Goal: Transaction & Acquisition: Purchase product/service

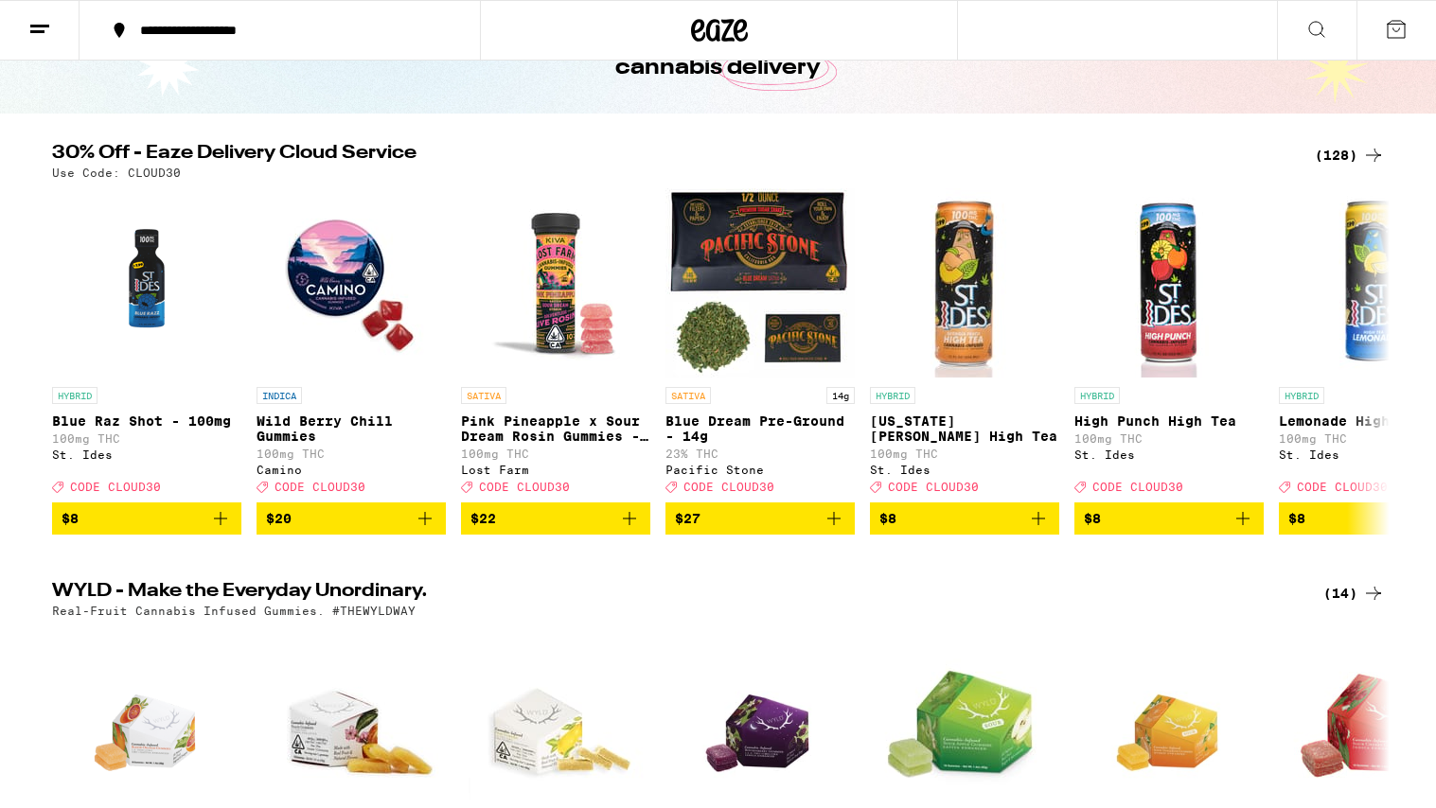
scroll to position [132, 0]
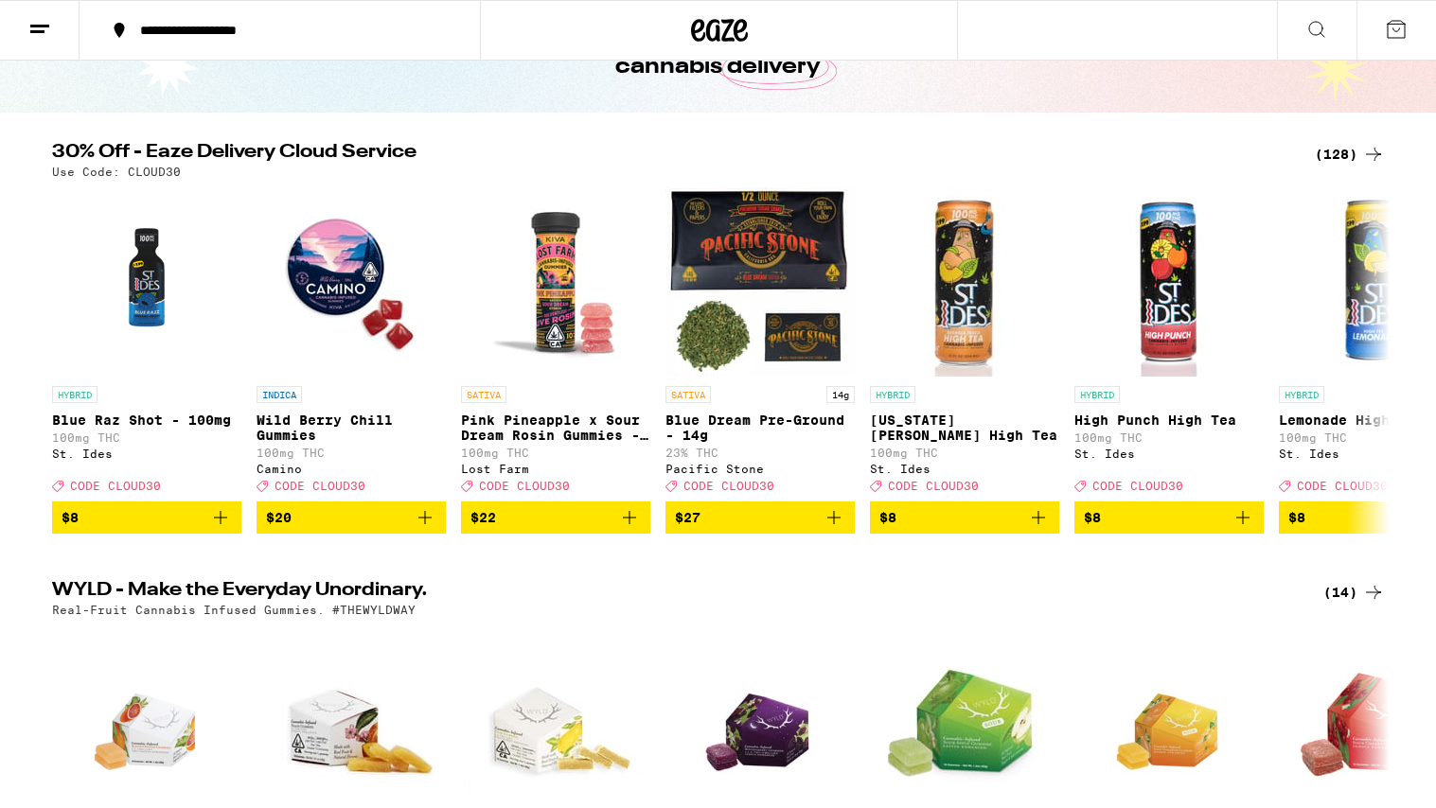
click at [1104, 151] on div "(128)" at bounding box center [1350, 154] width 70 height 23
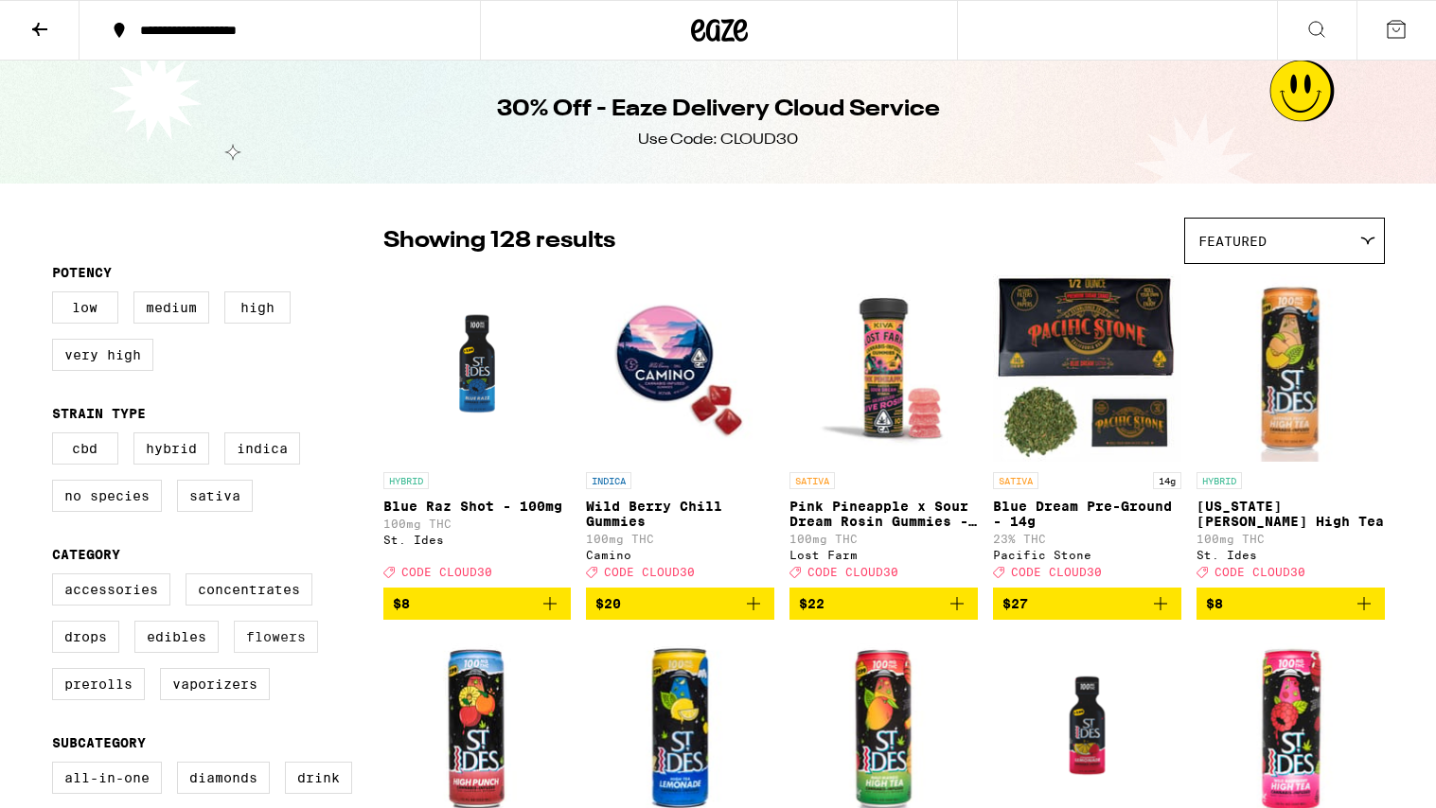
click at [265, 646] on label "Flowers" at bounding box center [276, 637] width 84 height 32
click at [57, 577] on input "Flowers" at bounding box center [56, 576] width 1 height 1
checkbox input "true"
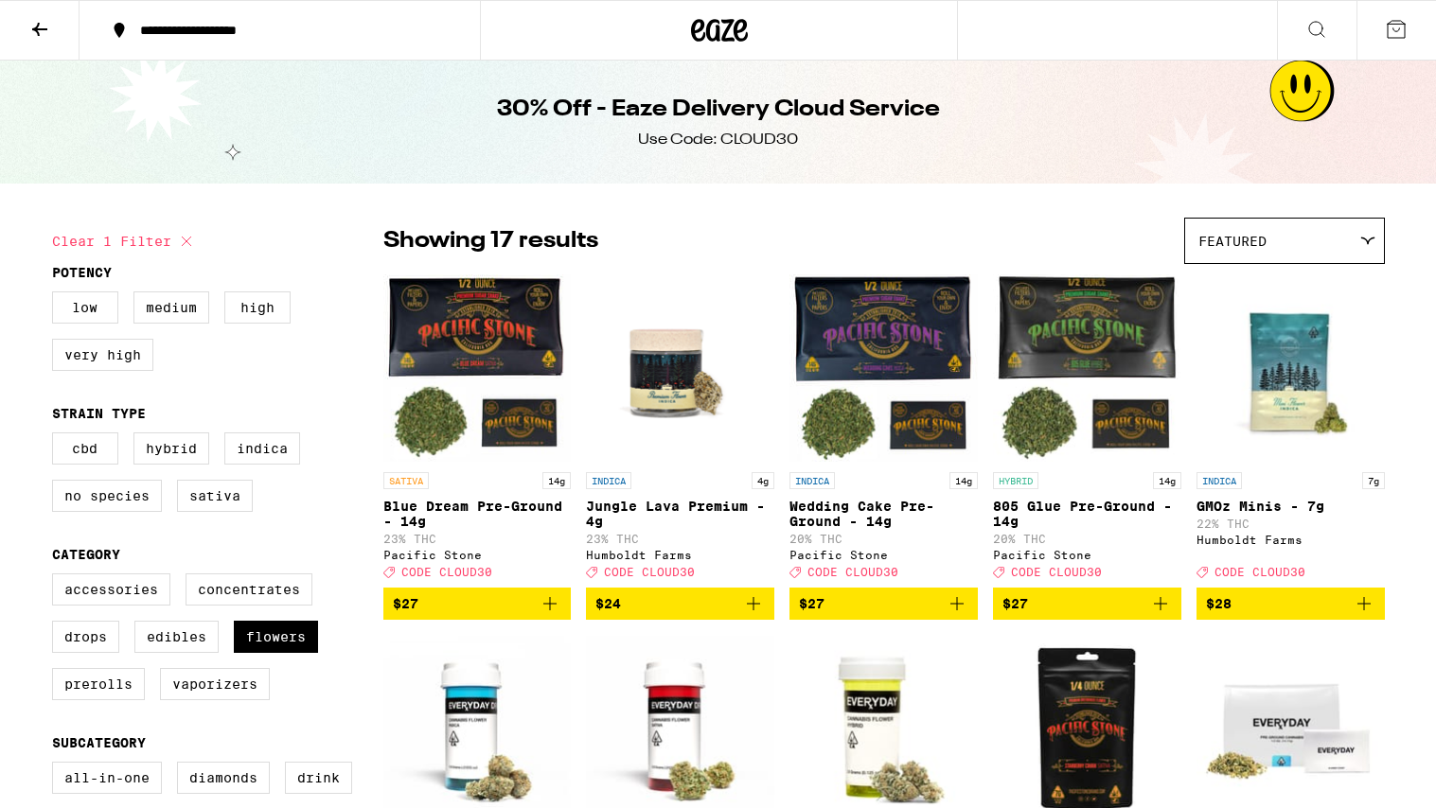
click at [28, 26] on icon at bounding box center [39, 29] width 23 height 23
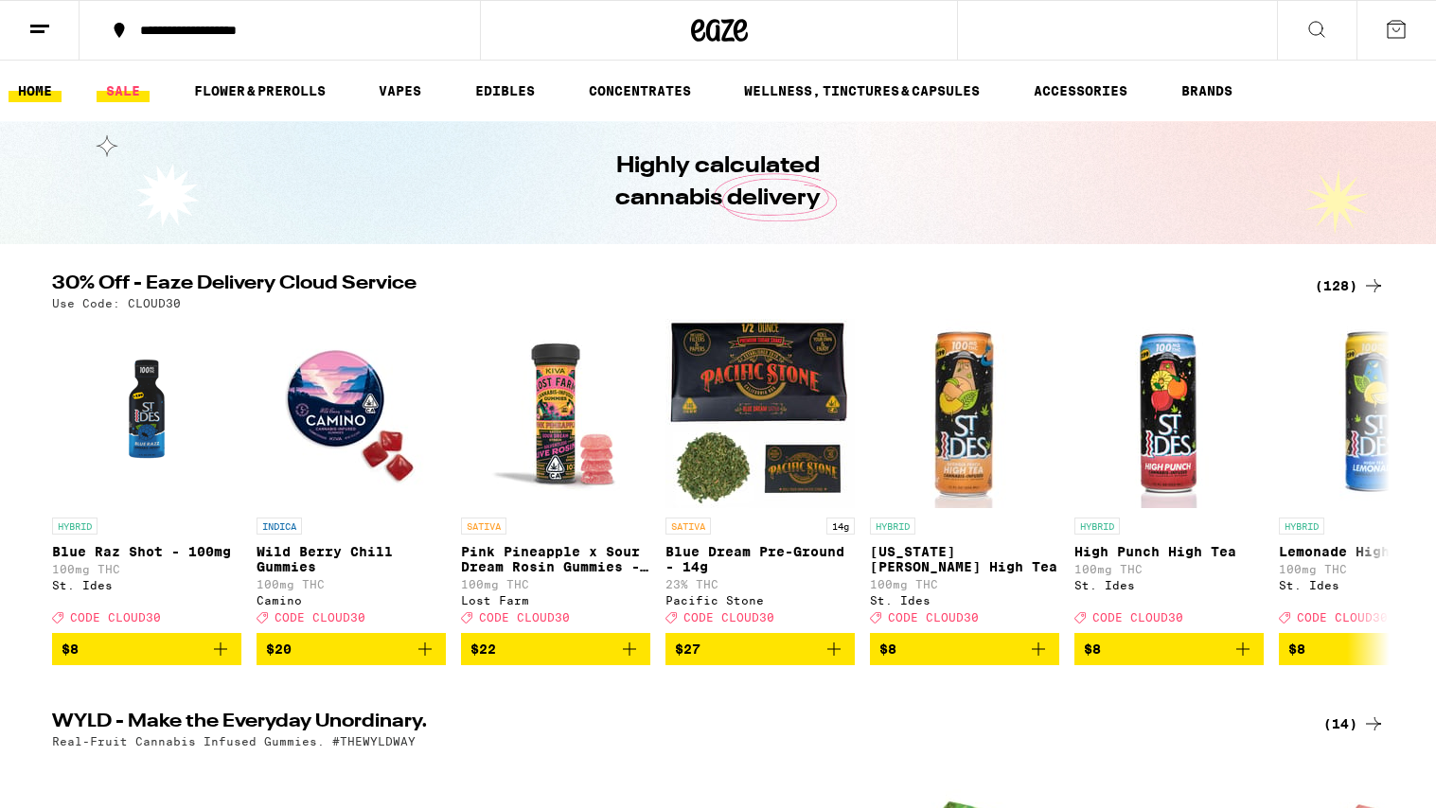
click at [127, 92] on link "SALE" at bounding box center [123, 90] width 53 height 23
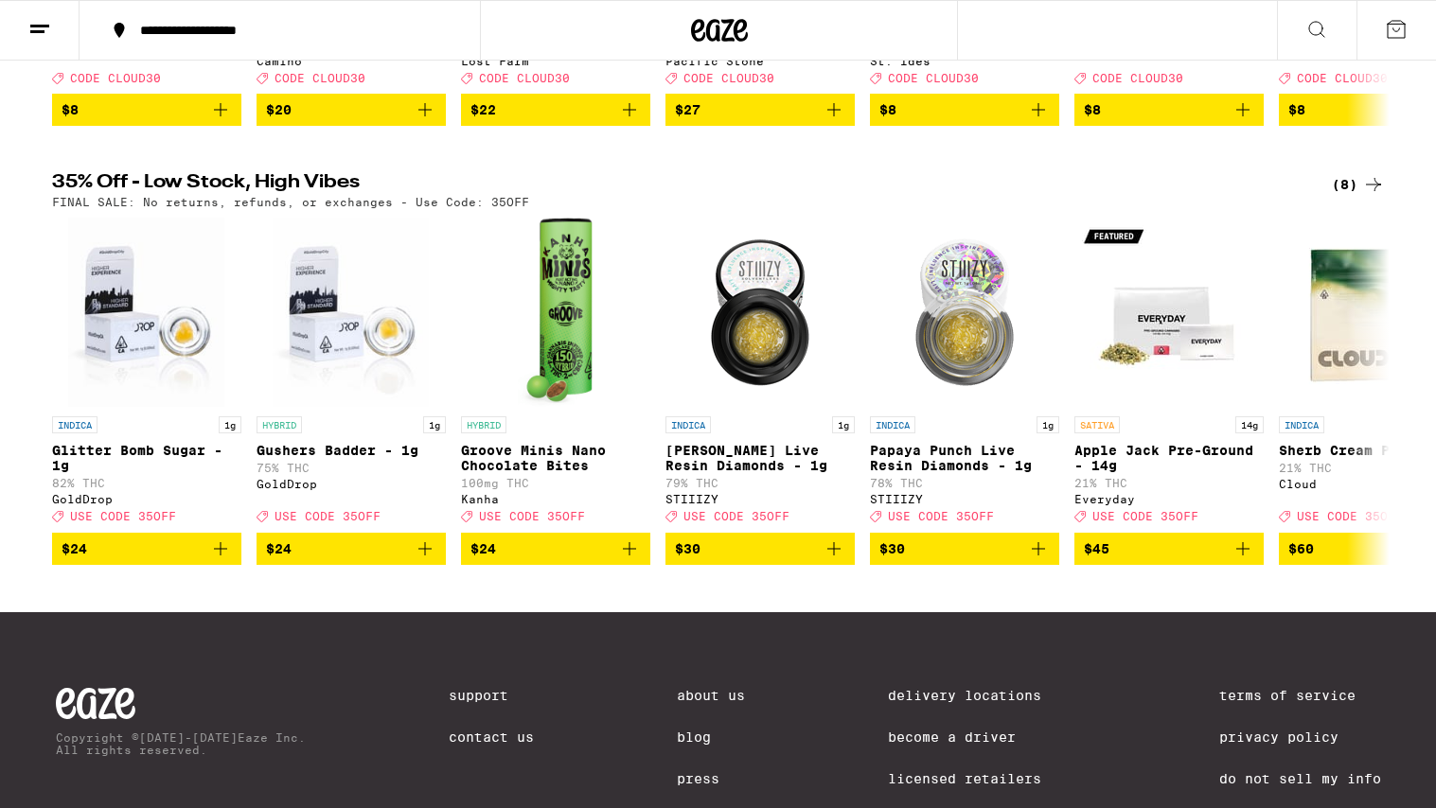
scroll to position [517, 0]
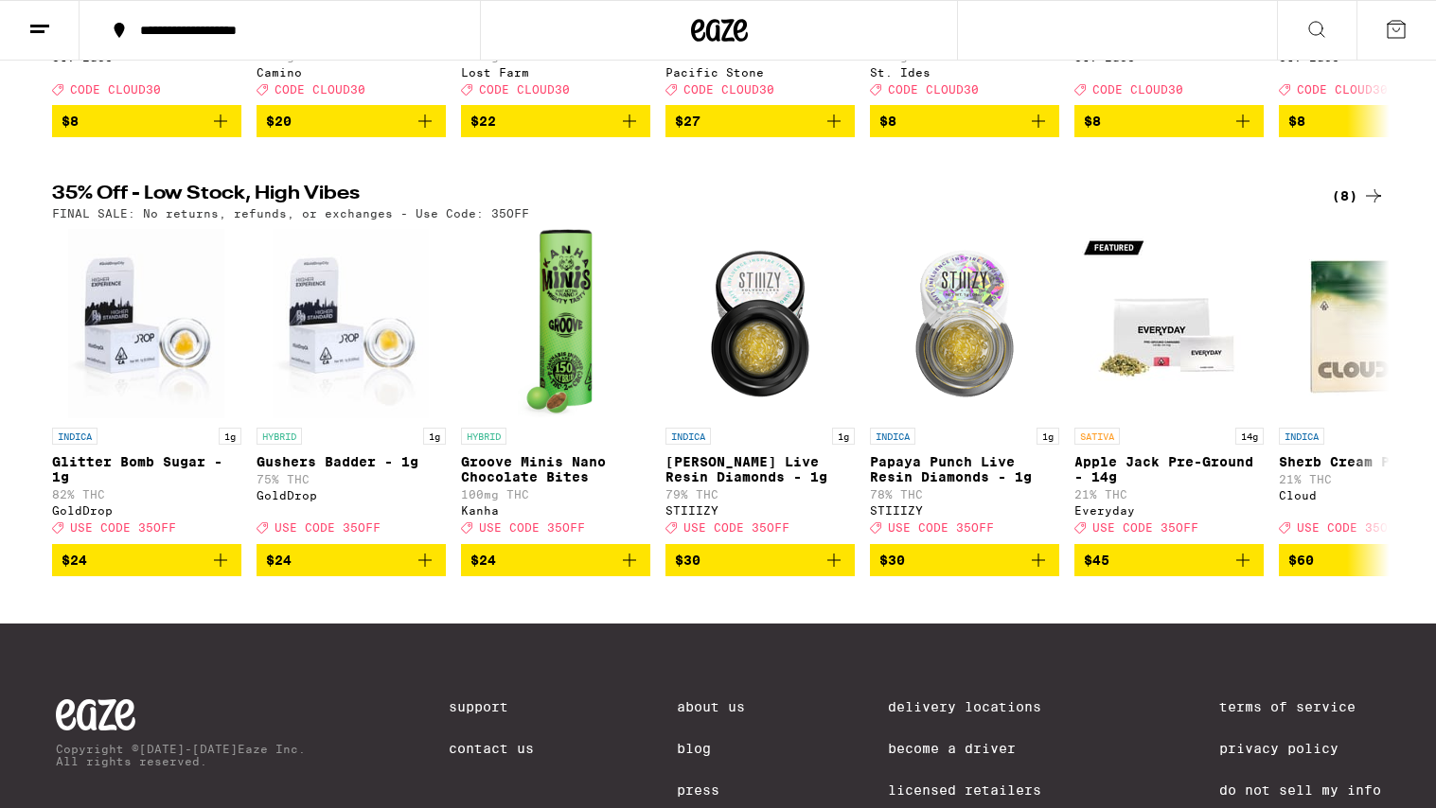
click at [1104, 207] on icon at bounding box center [1373, 196] width 23 height 23
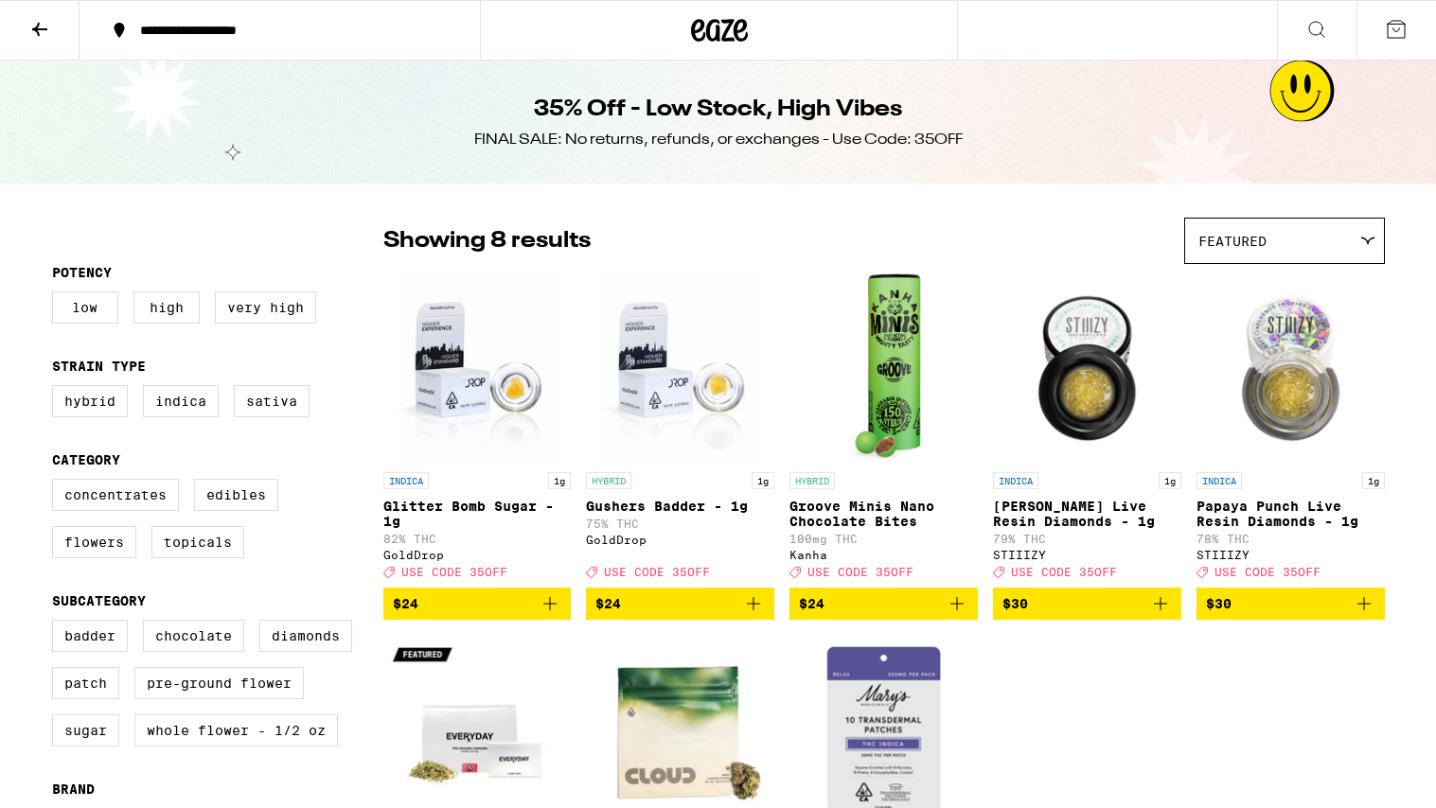
click at [34, 22] on icon at bounding box center [39, 29] width 23 height 23
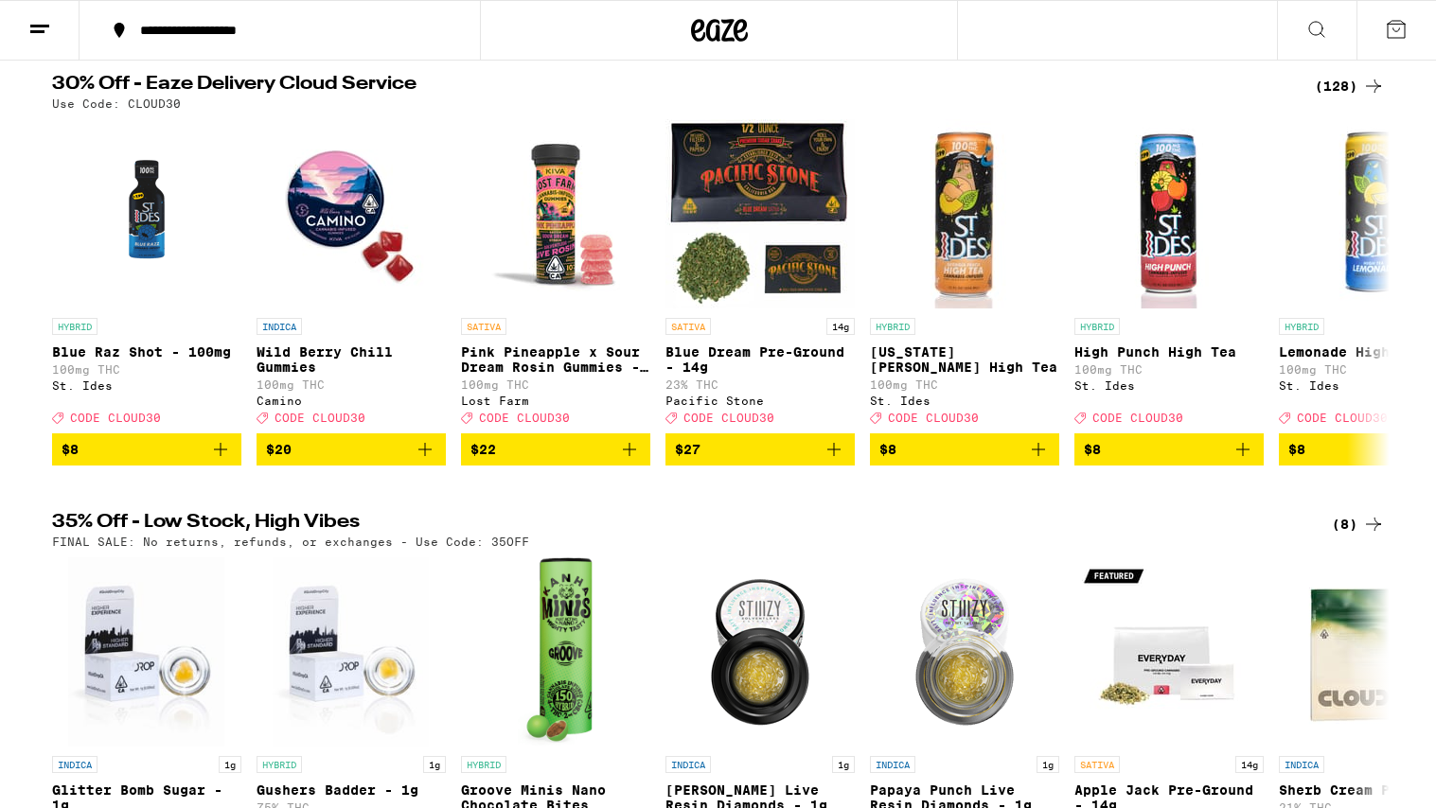
scroll to position [192, 0]
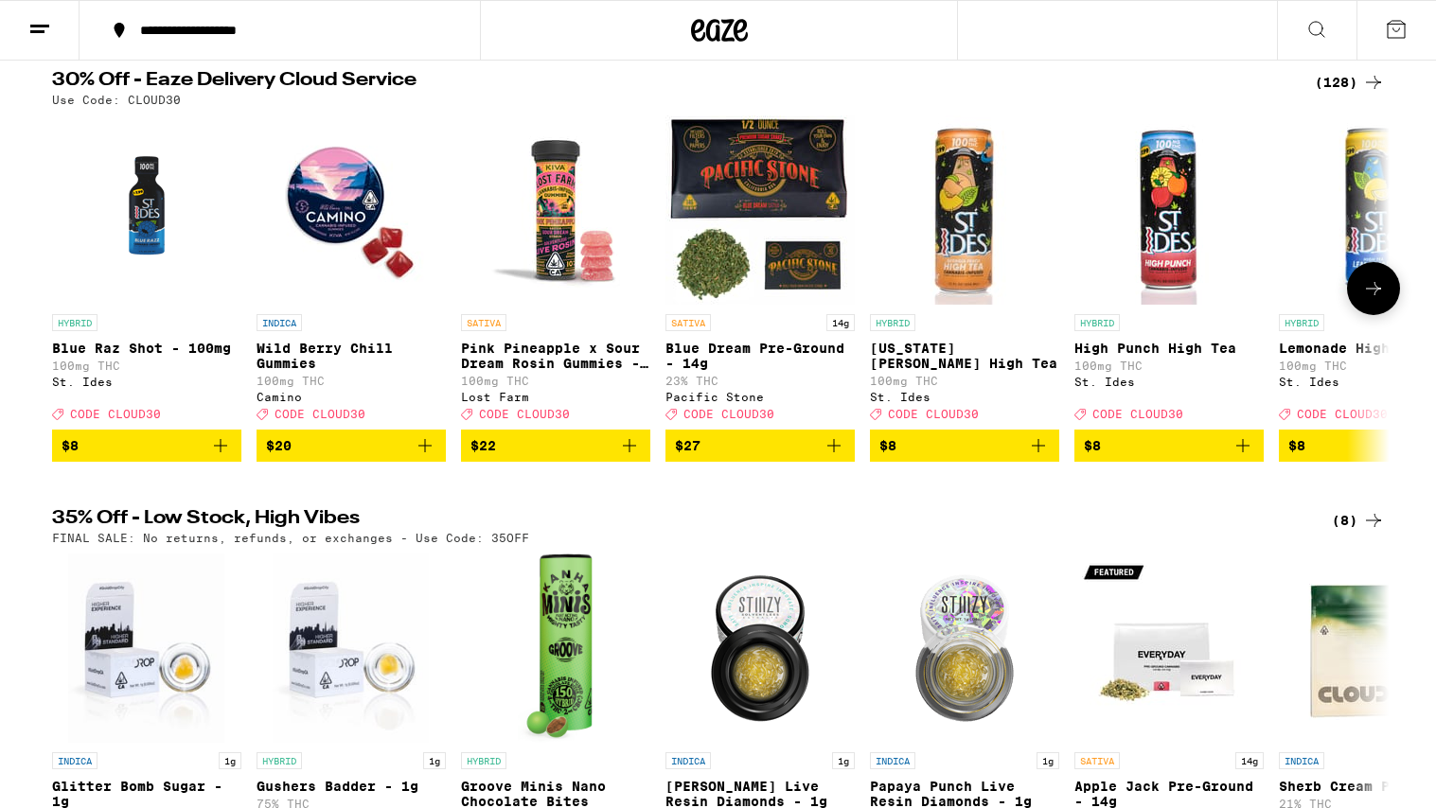
click at [1104, 296] on icon at bounding box center [1373, 288] width 23 height 23
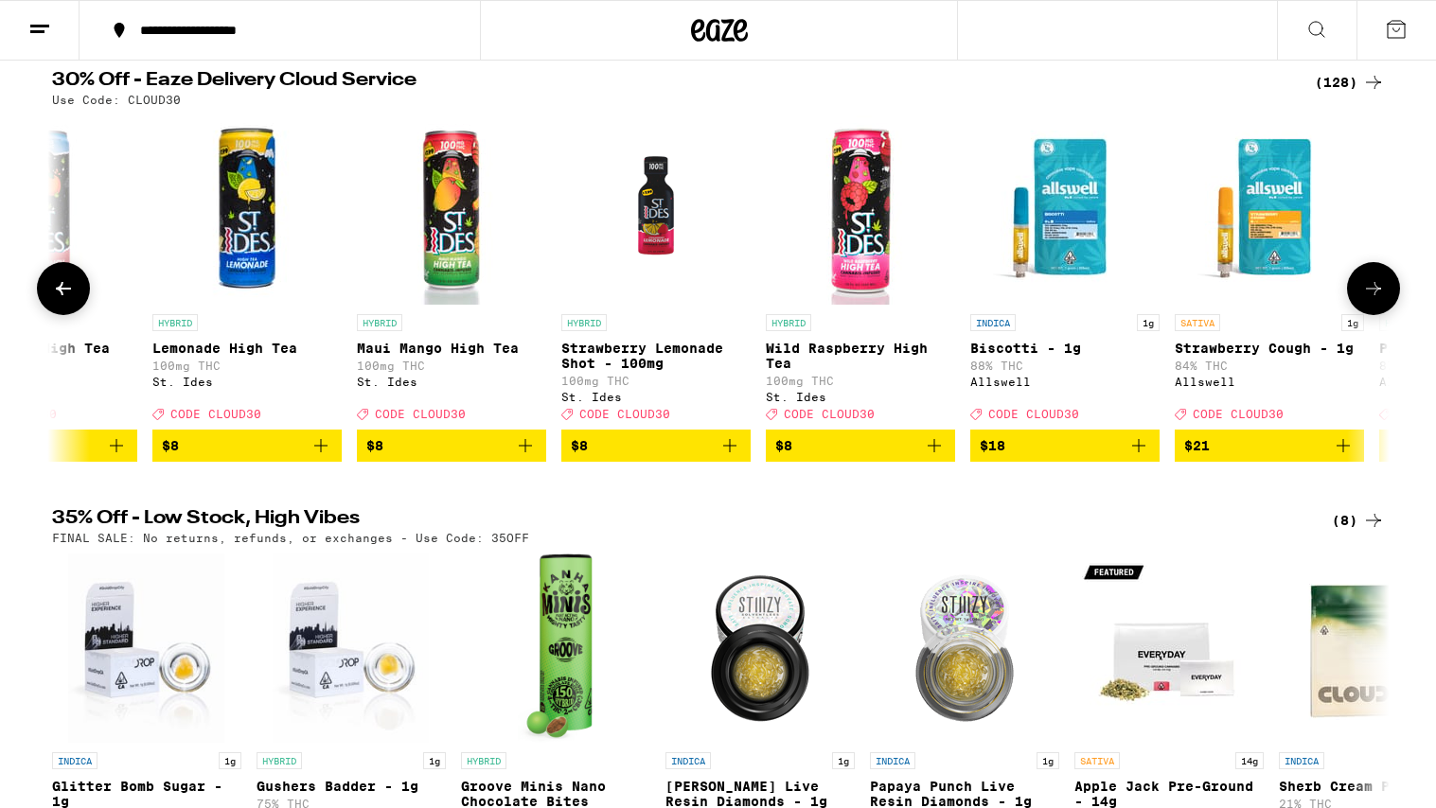
click at [1104, 296] on icon at bounding box center [1373, 288] width 23 height 23
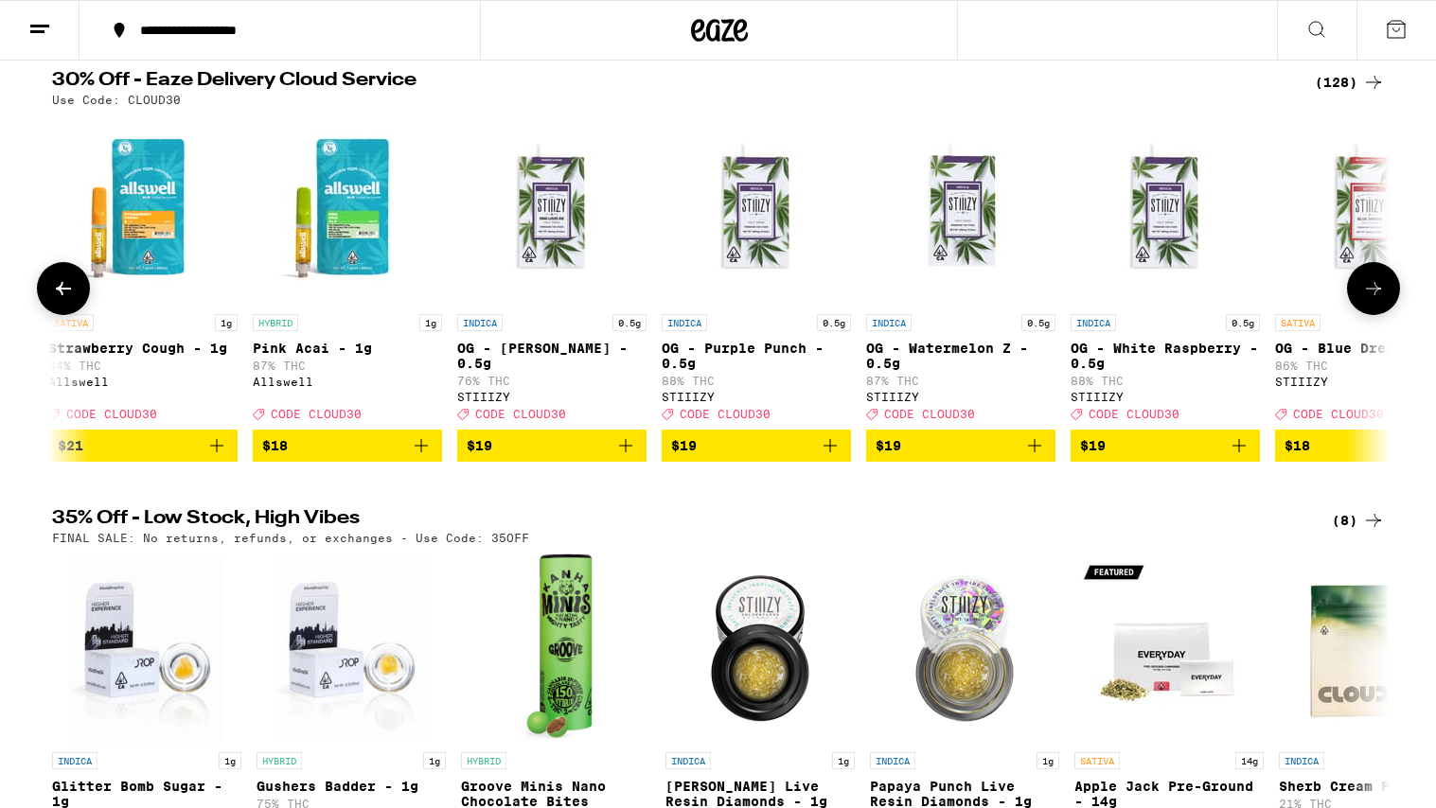
click at [1104, 296] on icon at bounding box center [1373, 288] width 23 height 23
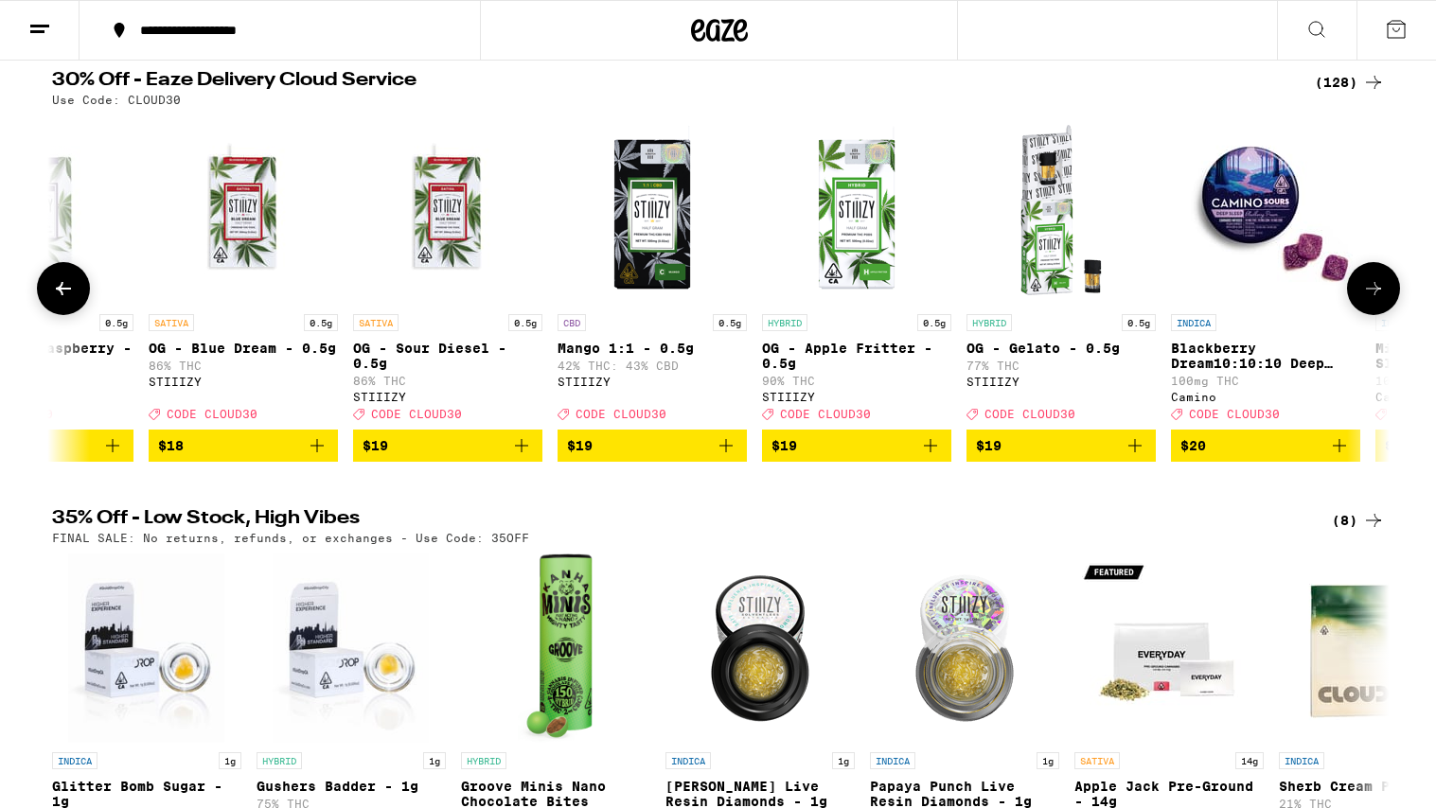
click at [1104, 296] on icon at bounding box center [1373, 288] width 23 height 23
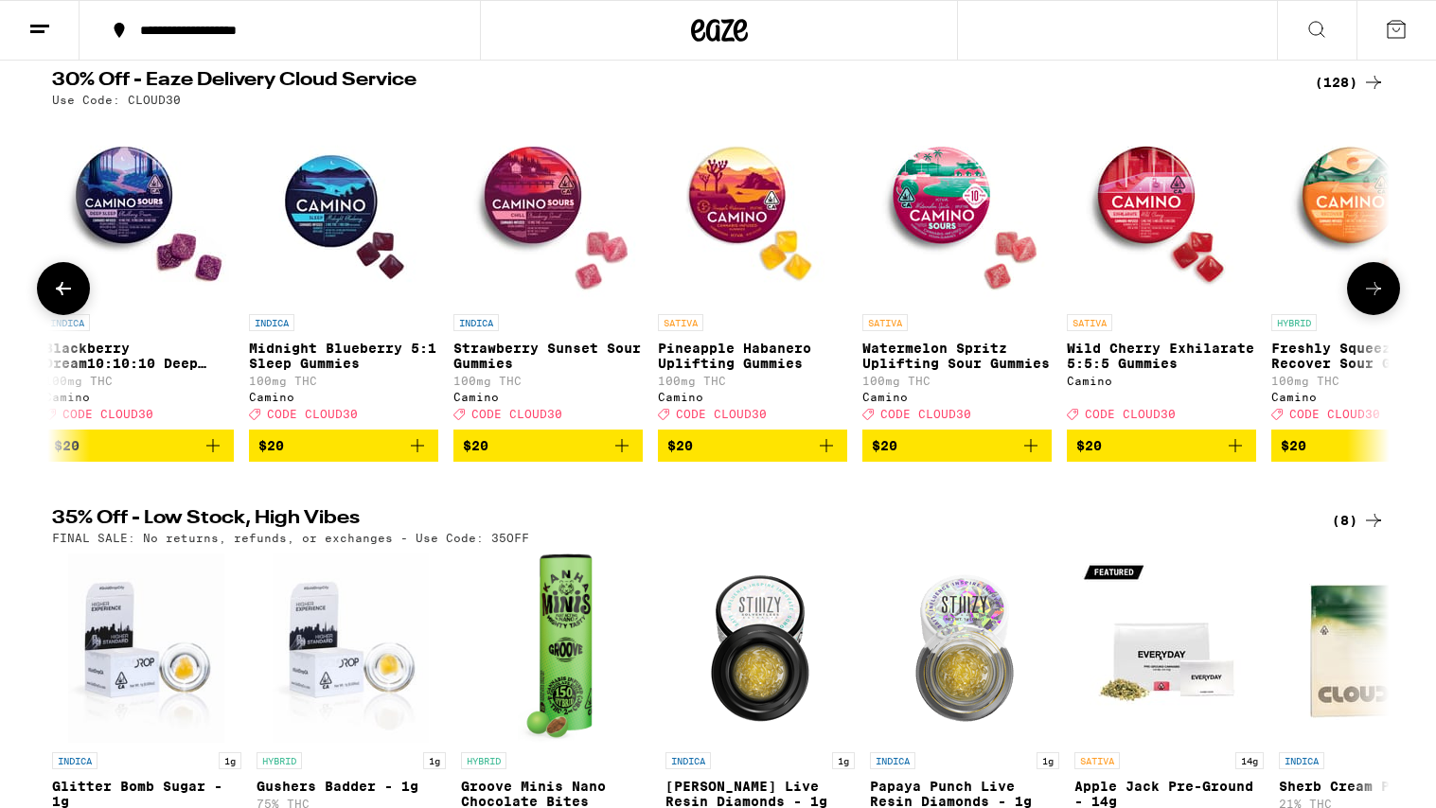
click at [1104, 296] on icon at bounding box center [1373, 288] width 23 height 23
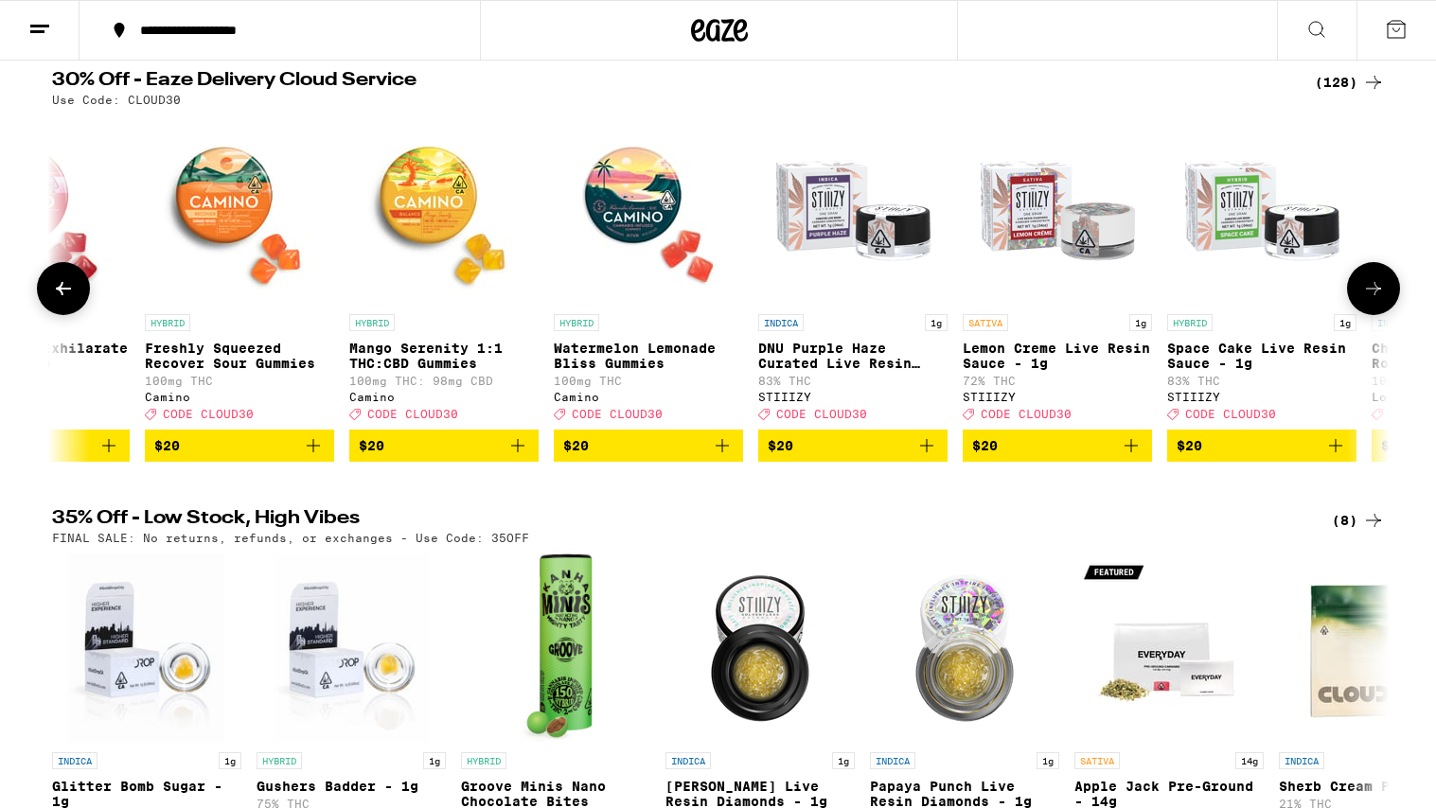
click at [1104, 296] on icon at bounding box center [1373, 288] width 23 height 23
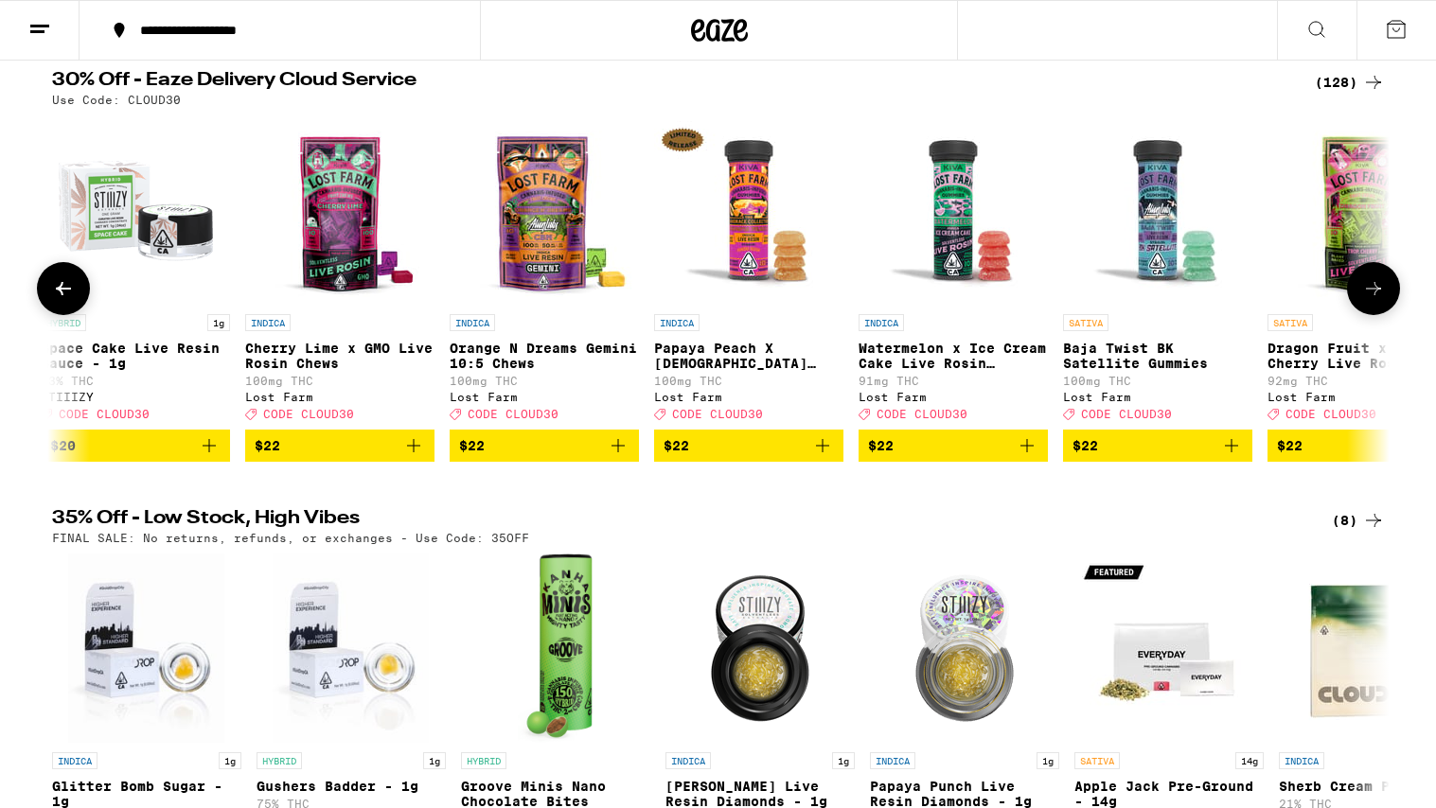
click at [1104, 296] on icon at bounding box center [1373, 288] width 23 height 23
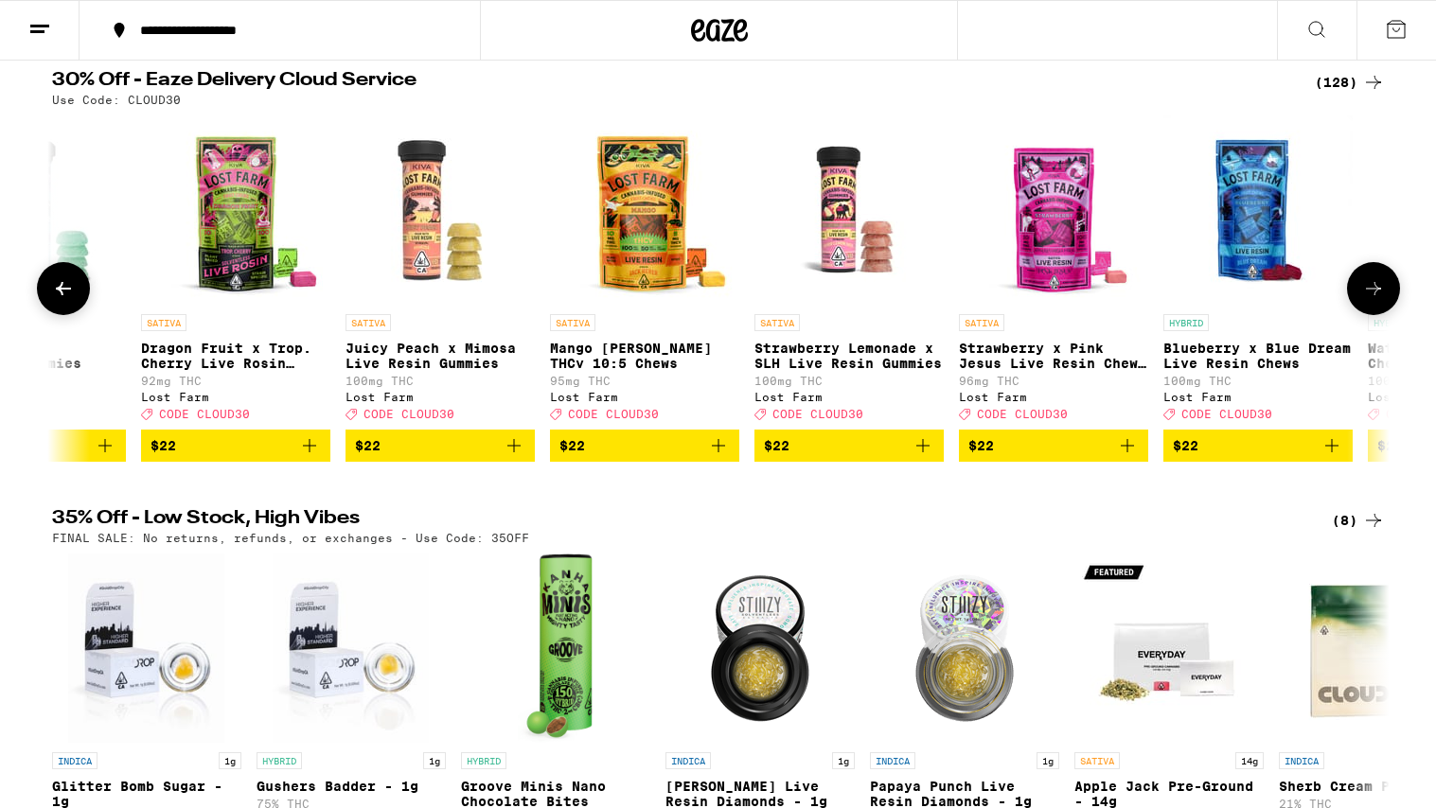
click at [1104, 296] on icon at bounding box center [1373, 288] width 23 height 23
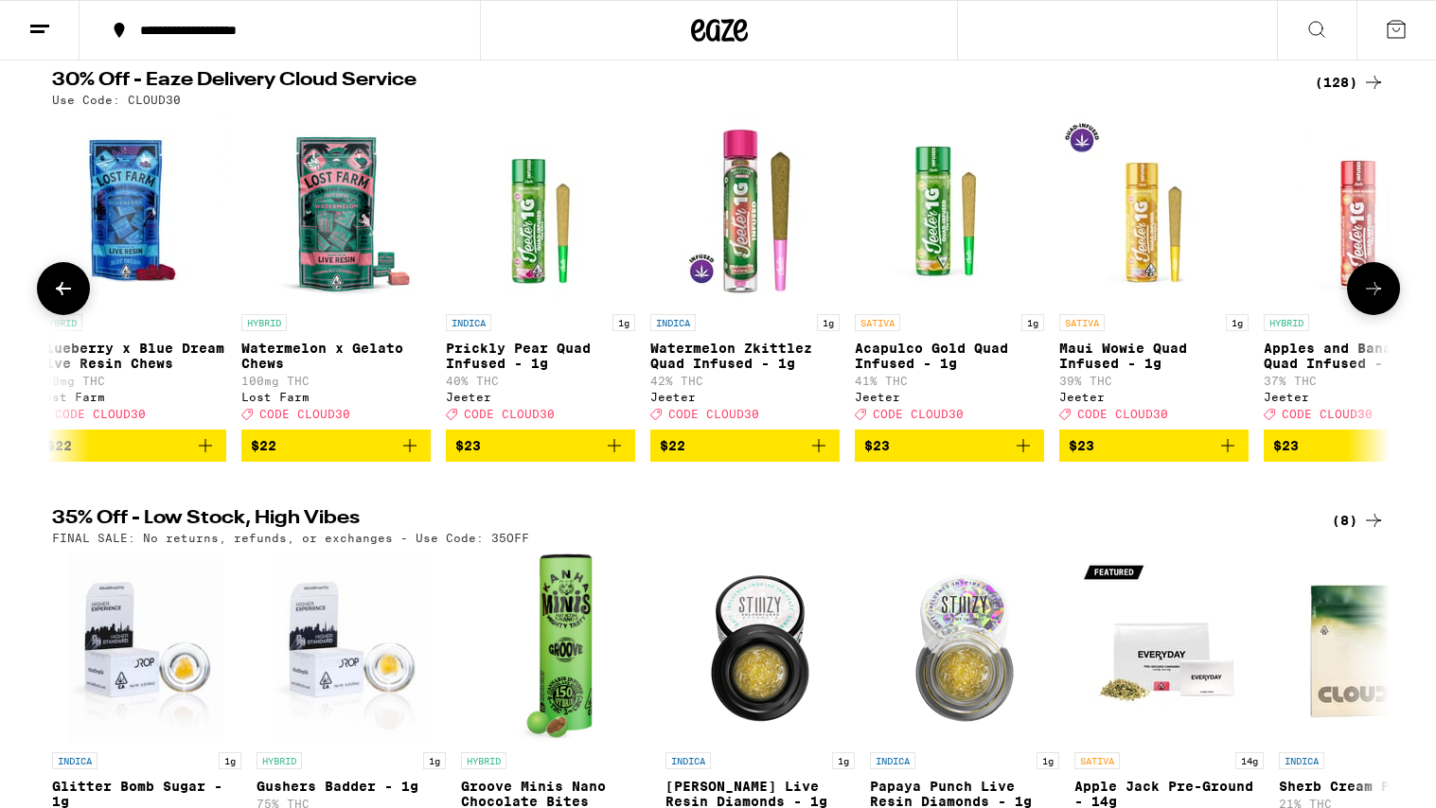
click at [1104, 296] on icon at bounding box center [1373, 288] width 23 height 23
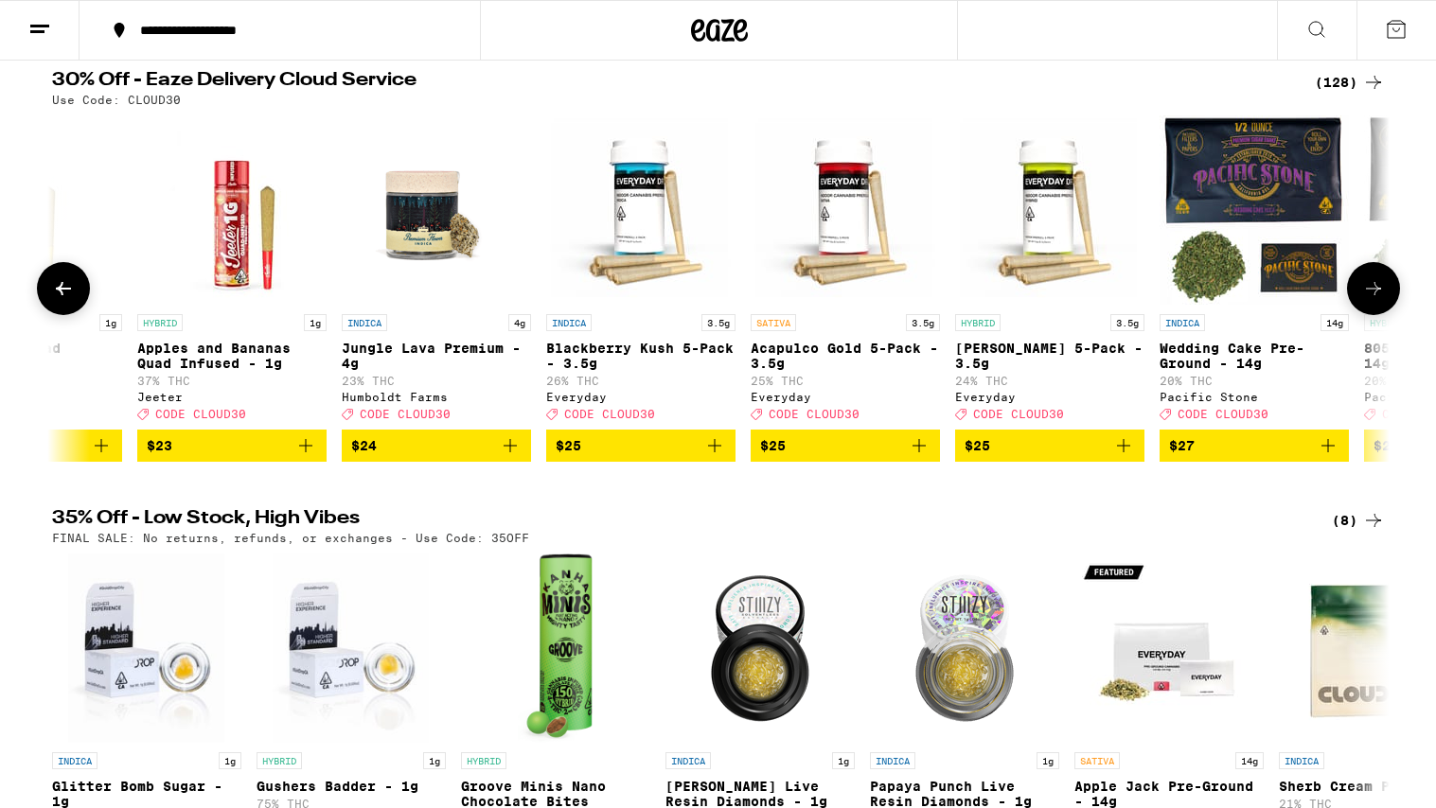
click at [1104, 296] on icon at bounding box center [1373, 288] width 23 height 23
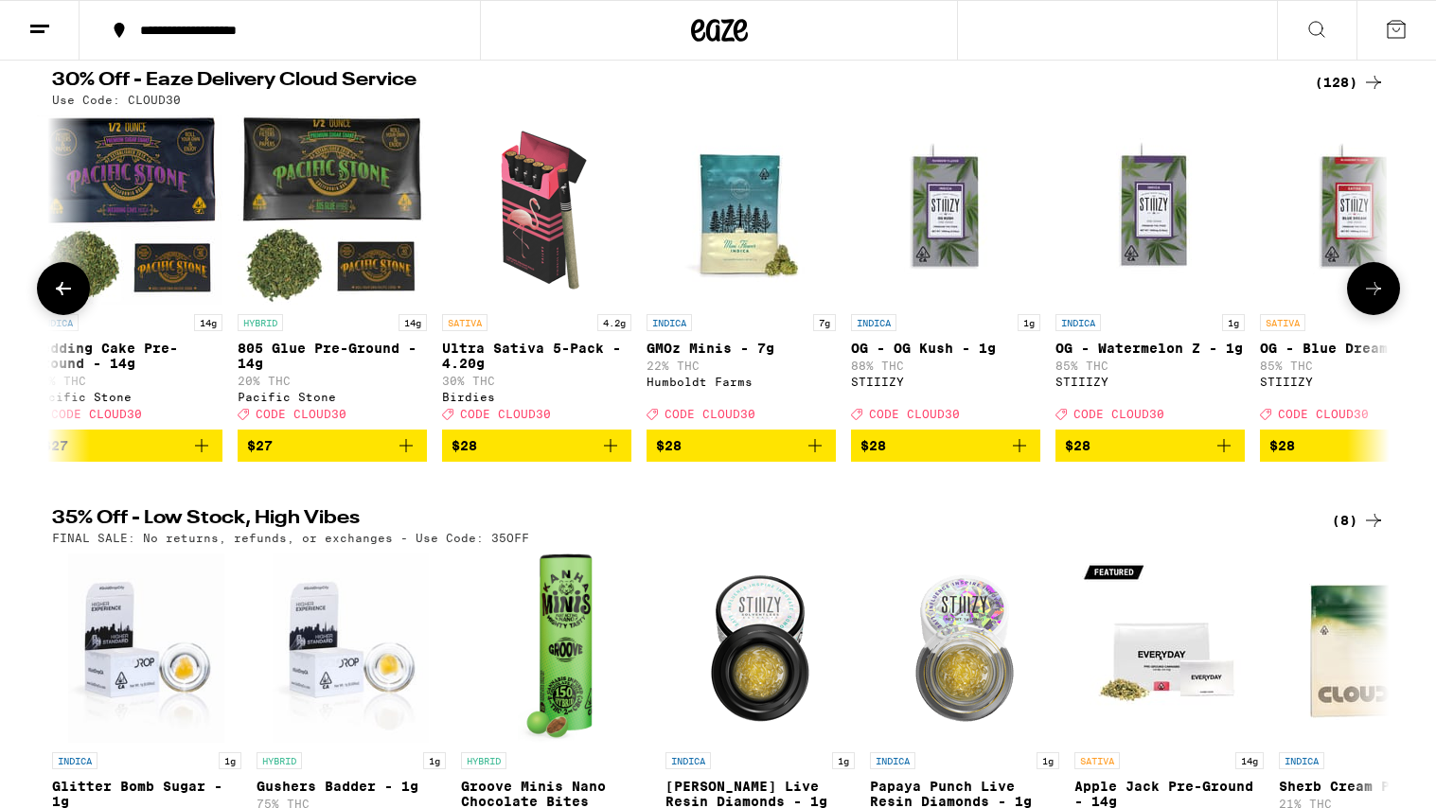
click at [1104, 296] on icon at bounding box center [1373, 288] width 23 height 23
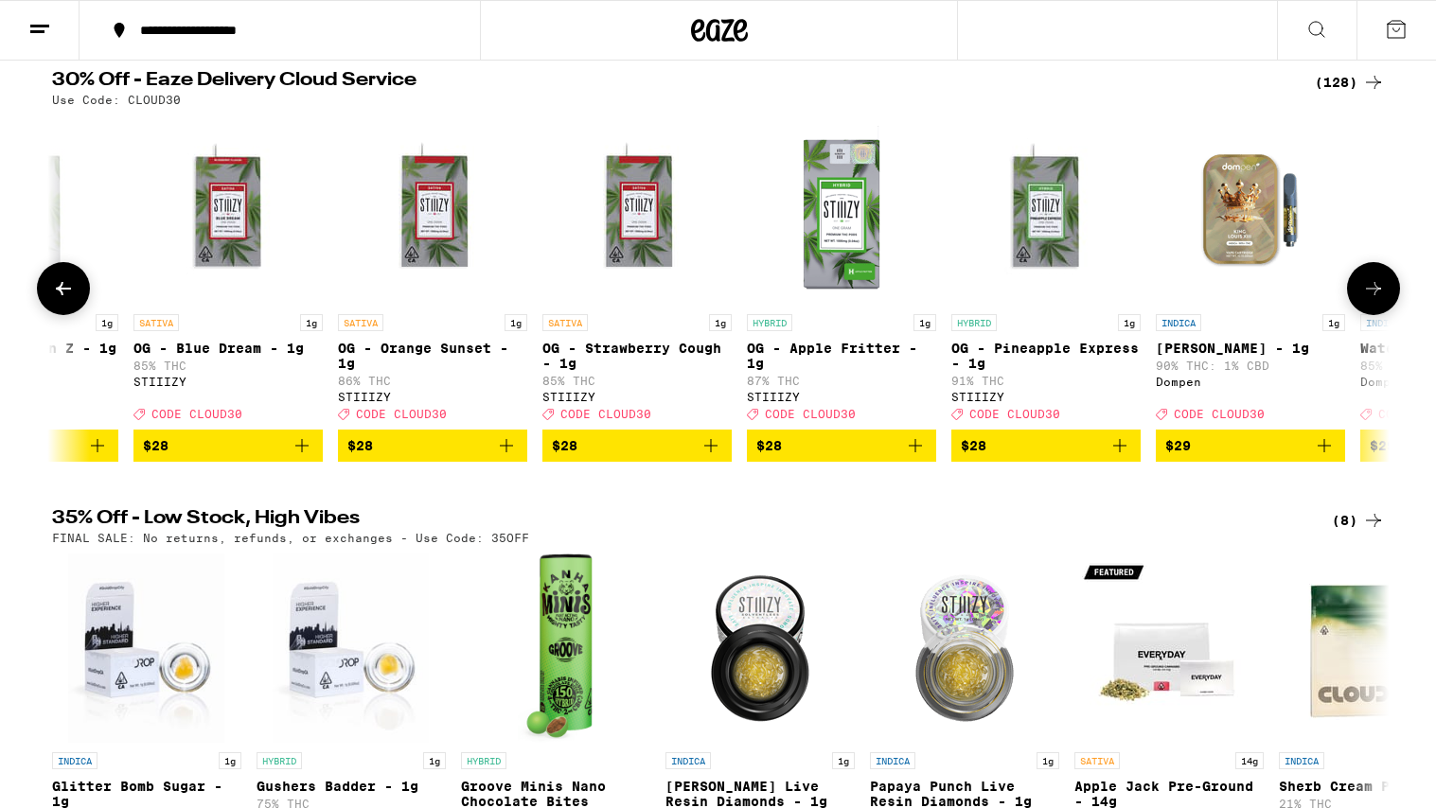
click at [1104, 296] on icon at bounding box center [1373, 288] width 23 height 23
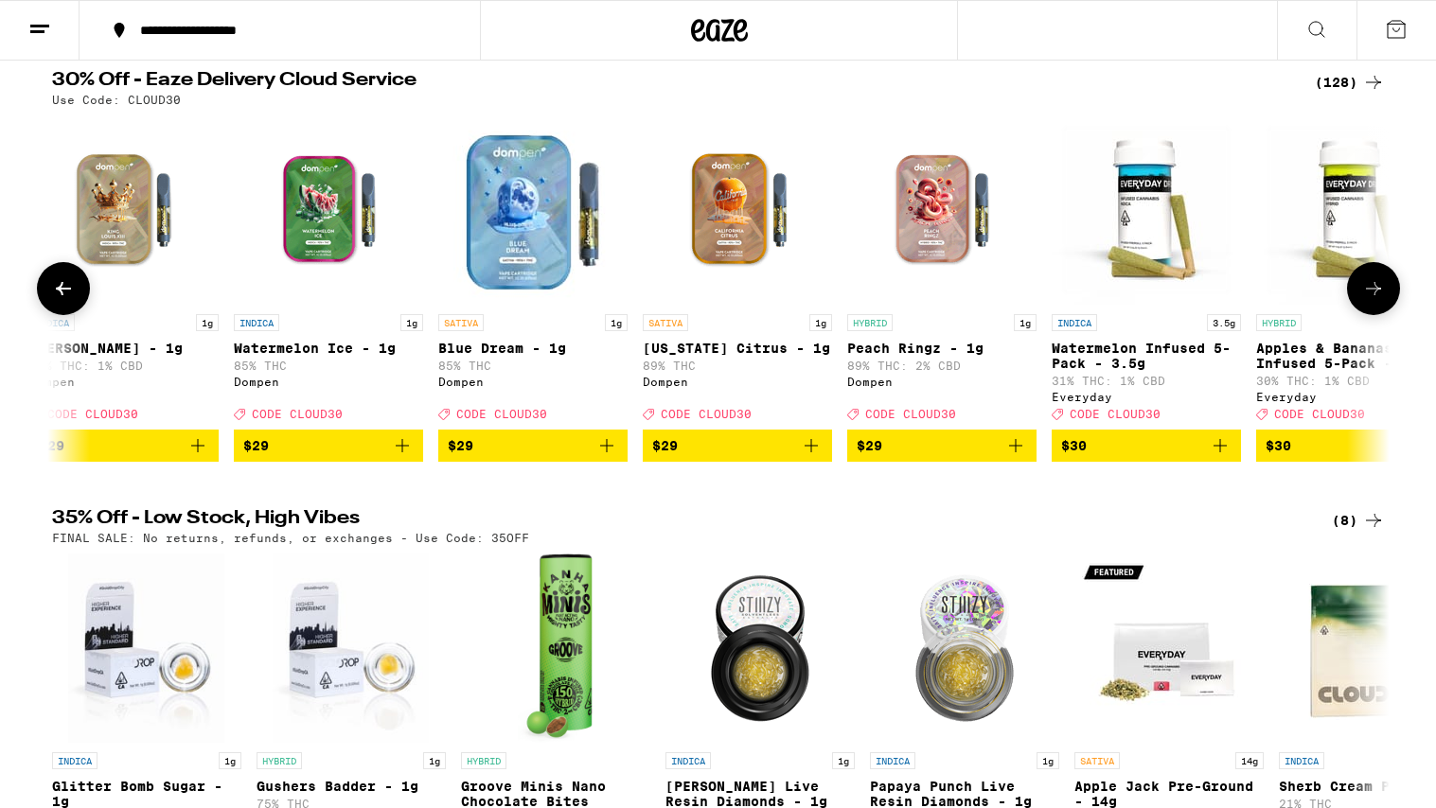
click at [1104, 296] on icon at bounding box center [1373, 288] width 23 height 23
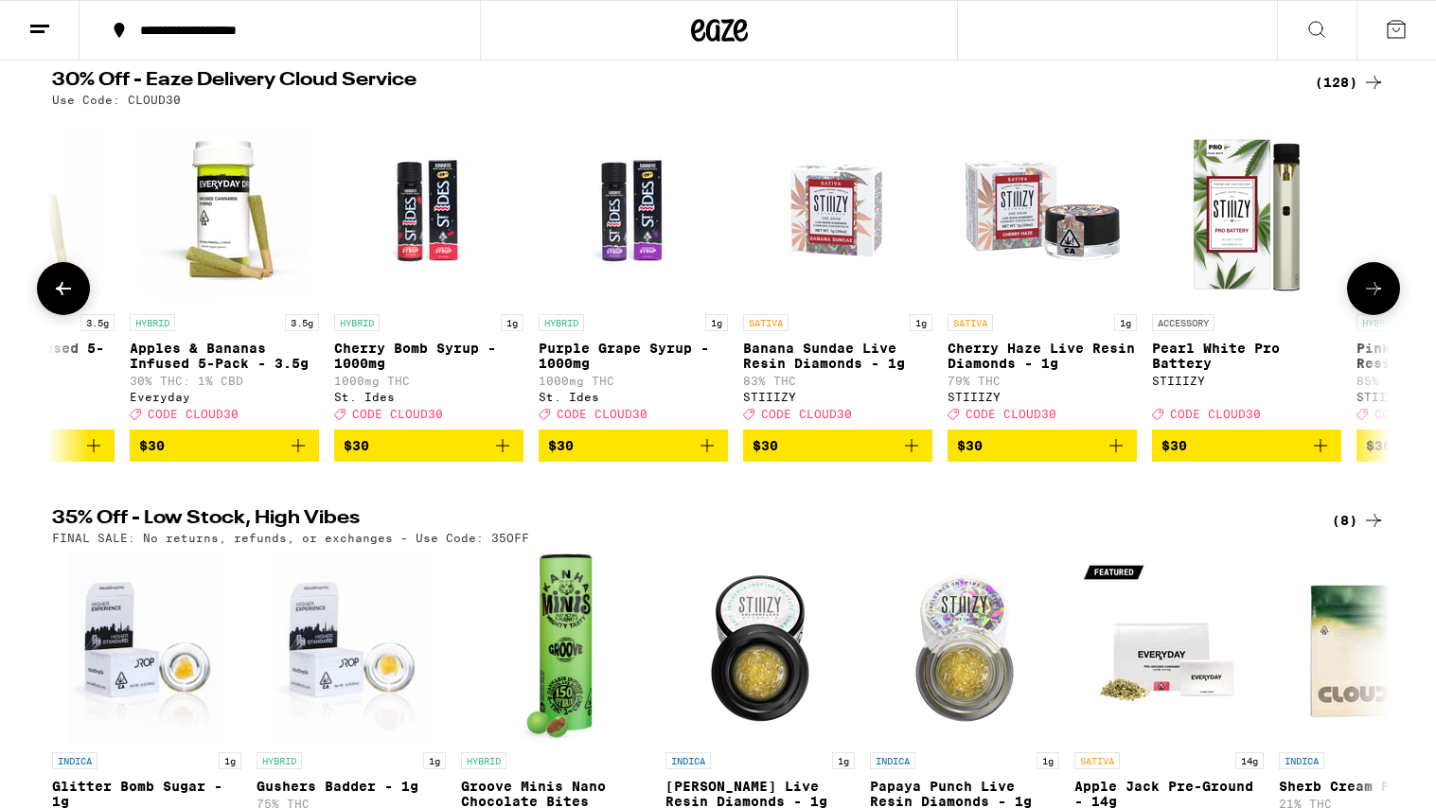
click at [1104, 296] on icon at bounding box center [1373, 288] width 23 height 23
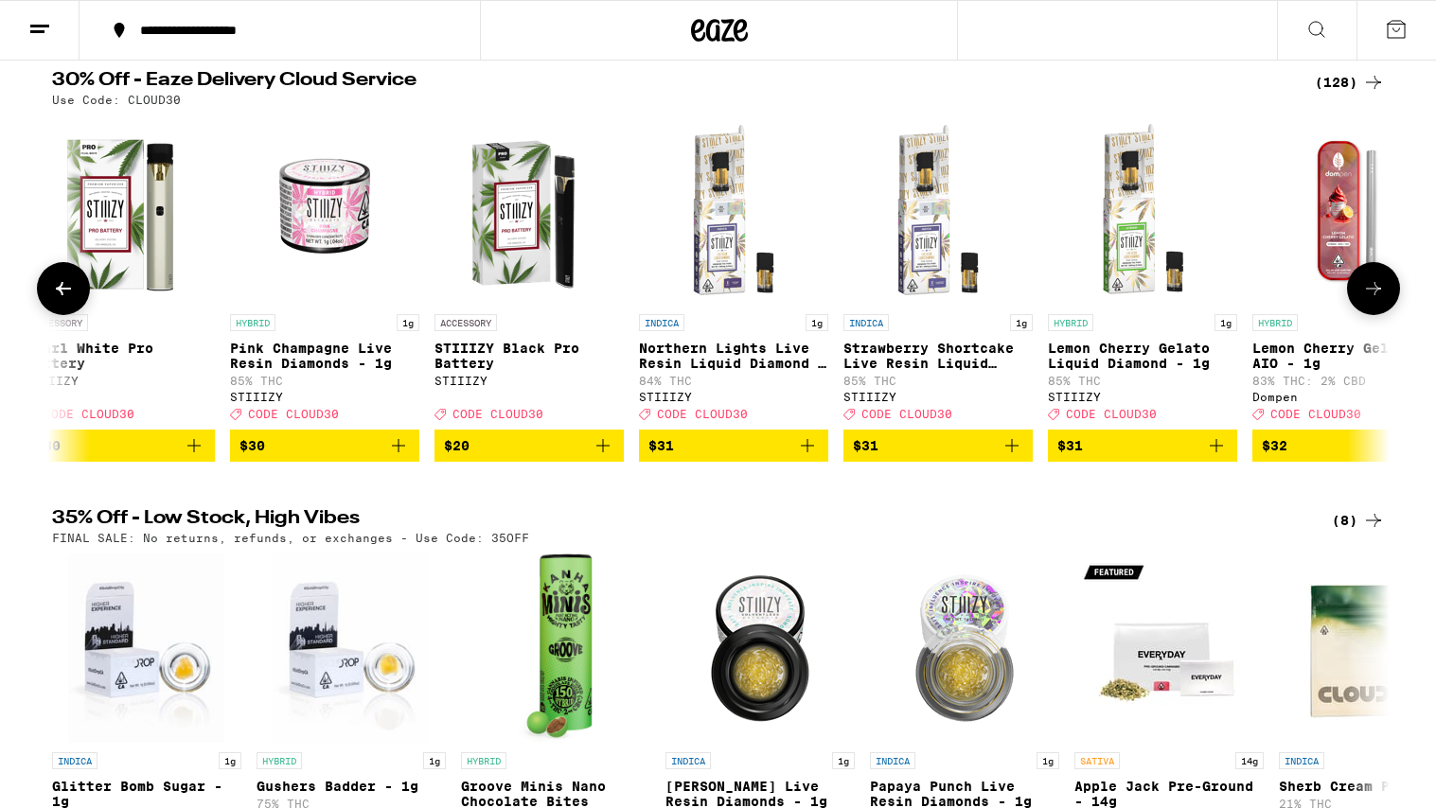
click at [1104, 296] on icon at bounding box center [1373, 288] width 23 height 23
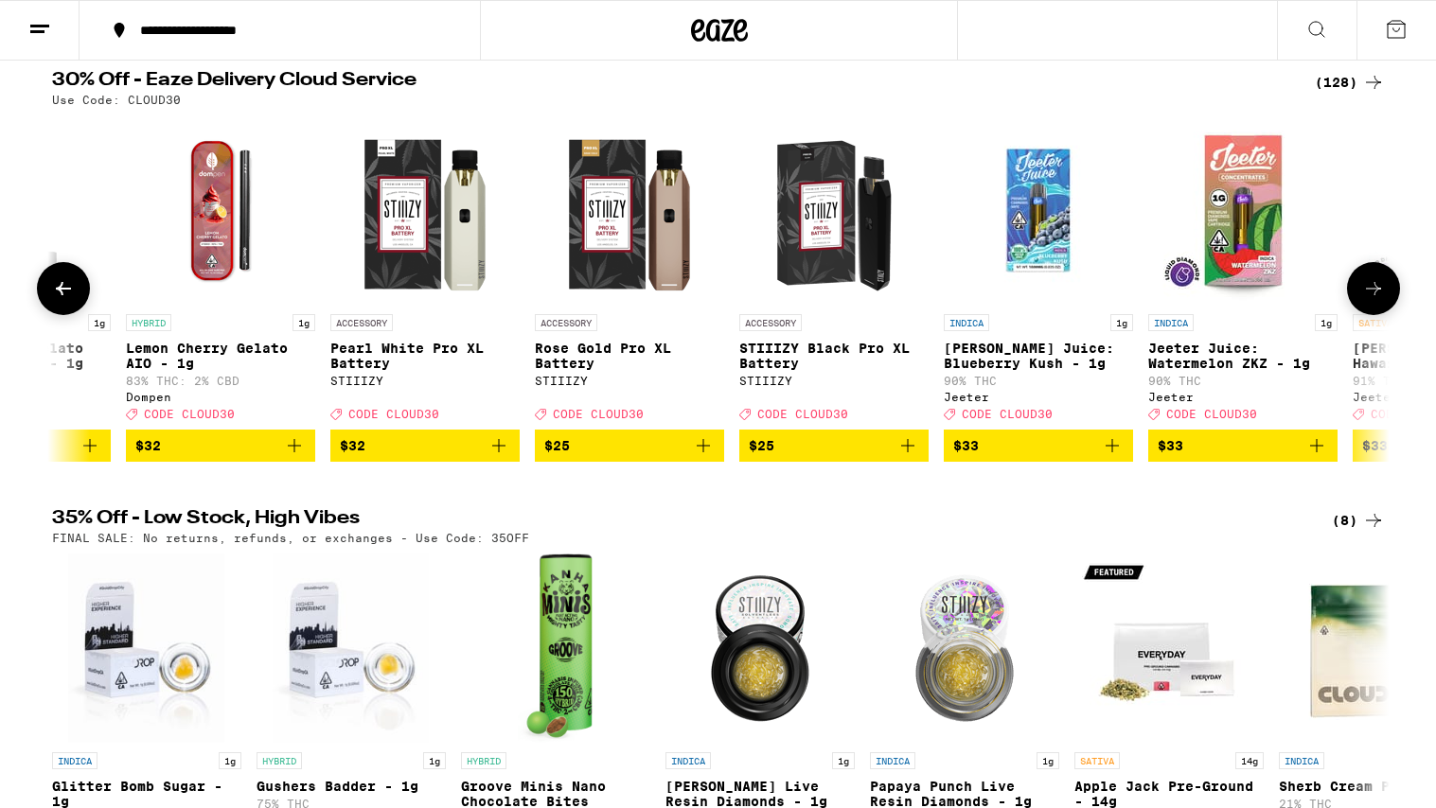
click at [1104, 296] on icon at bounding box center [1373, 288] width 23 height 23
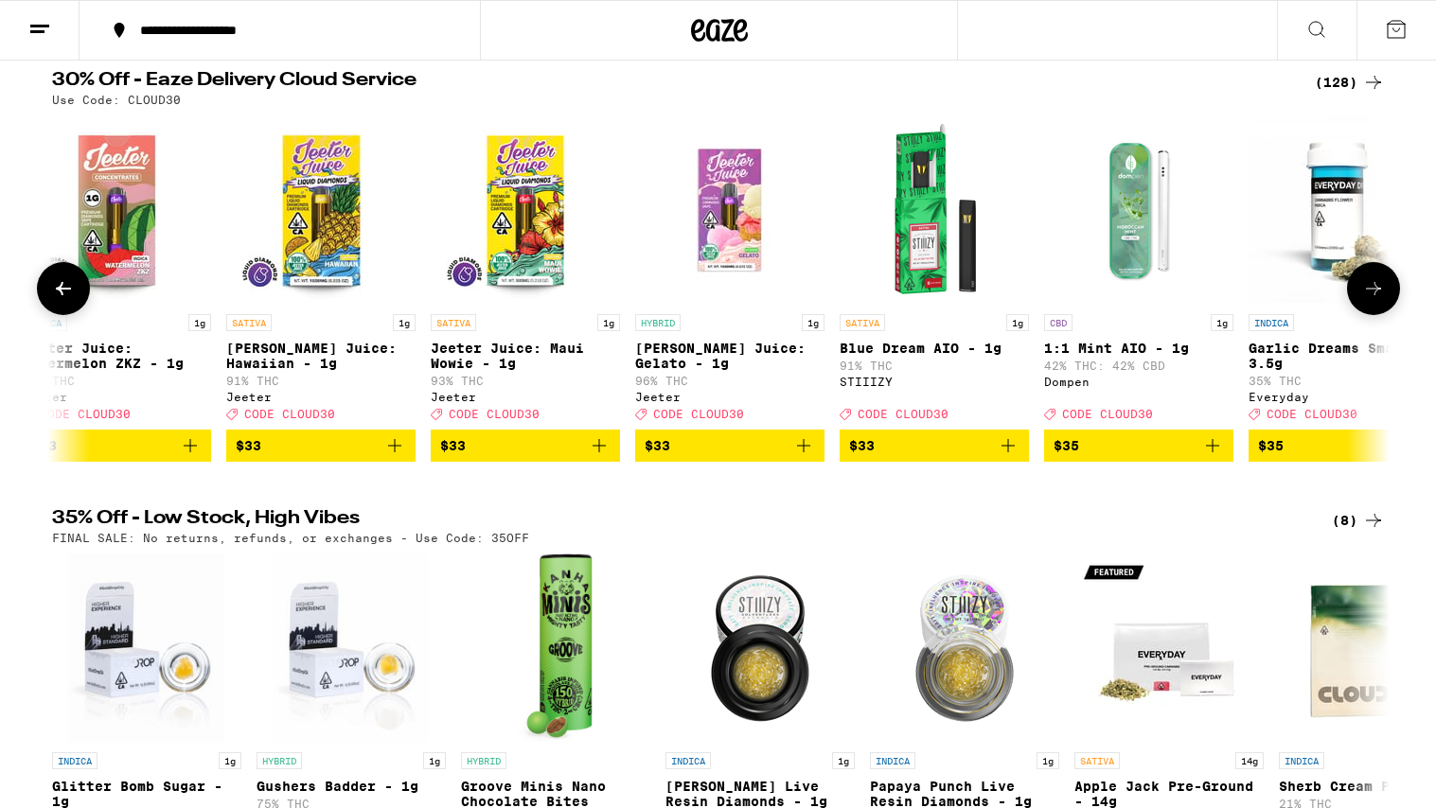
click at [1104, 296] on icon at bounding box center [1373, 288] width 23 height 23
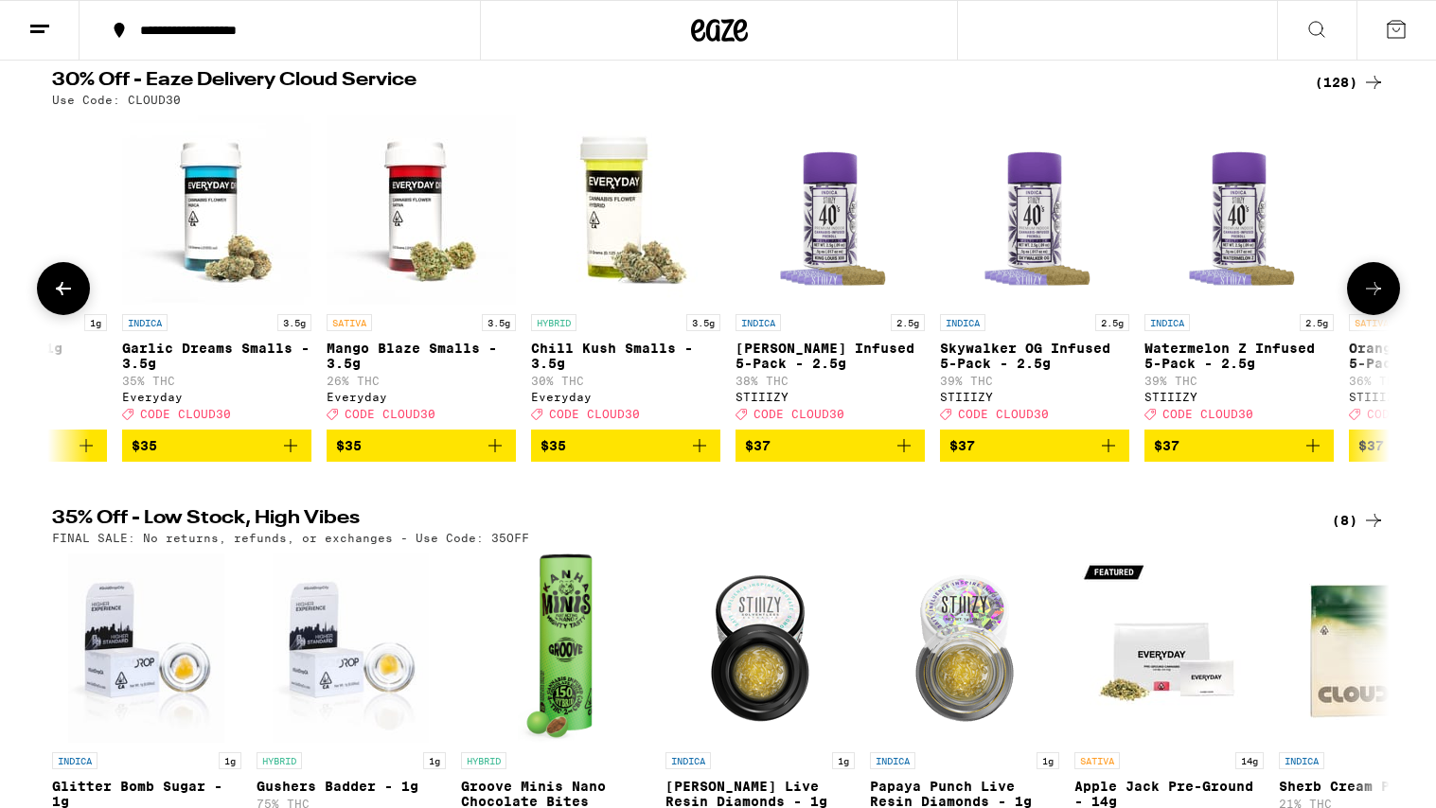
click at [1104, 296] on icon at bounding box center [1373, 288] width 23 height 23
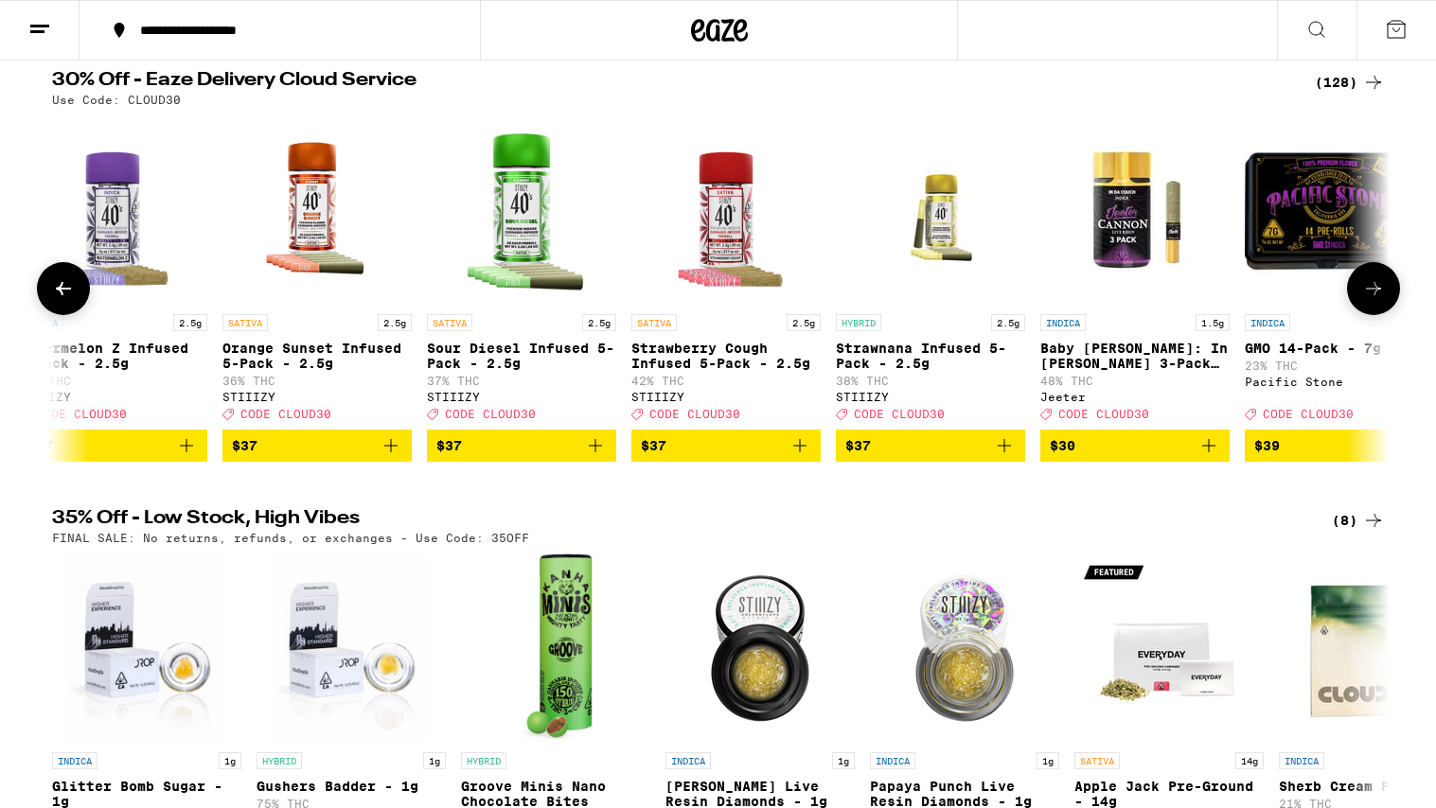
click at [1104, 296] on icon at bounding box center [1373, 288] width 23 height 23
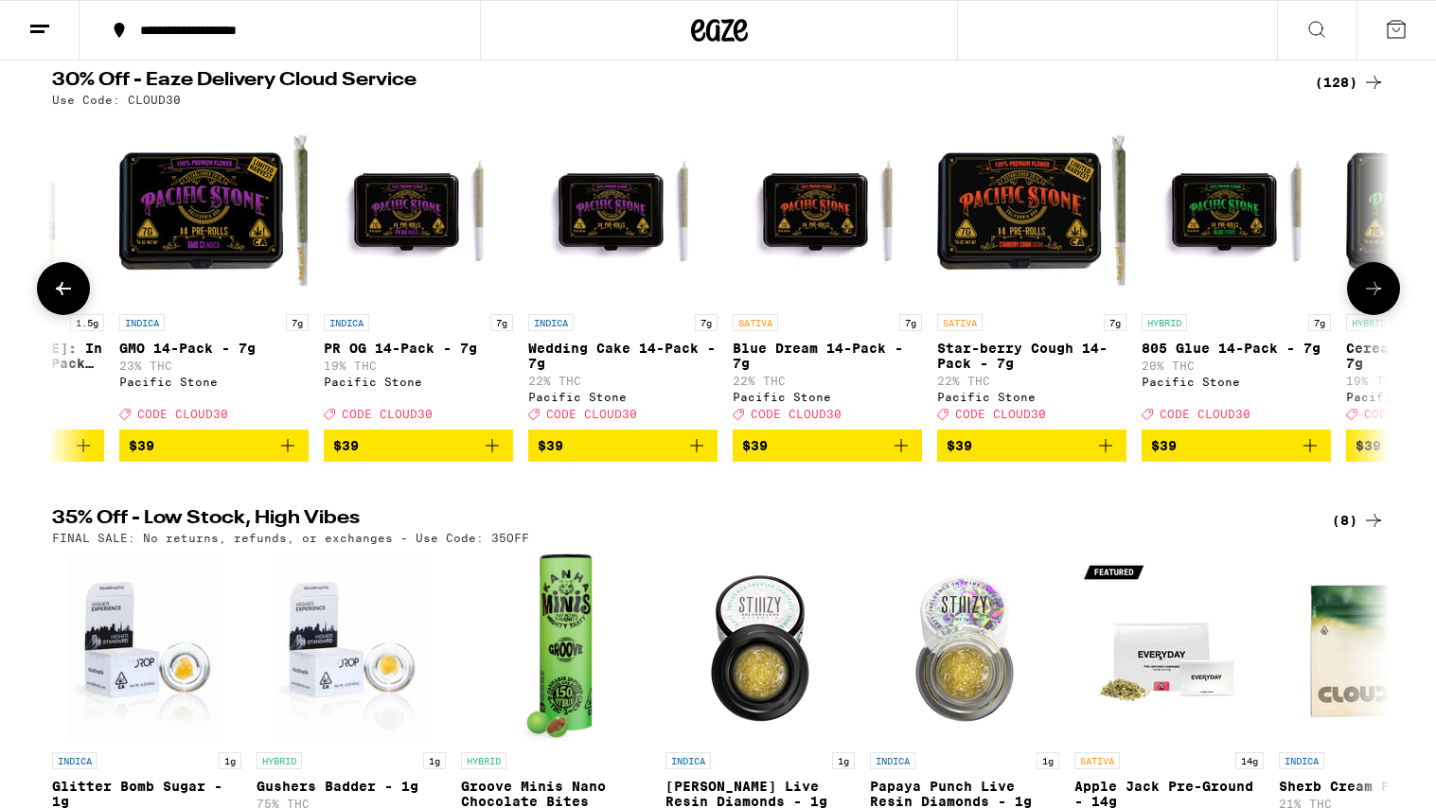
scroll to position [0, 21398]
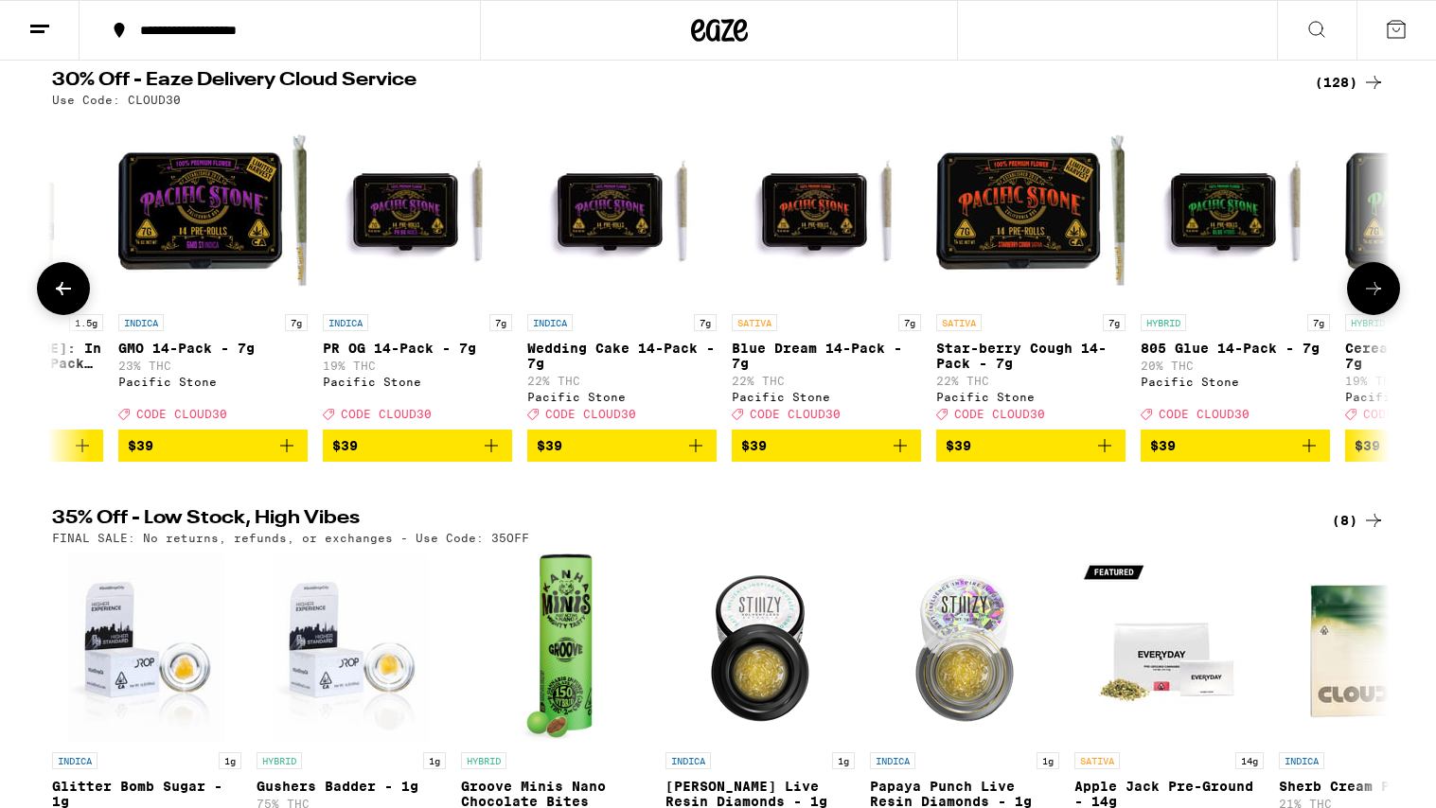
click at [1104, 296] on icon at bounding box center [1373, 288] width 23 height 23
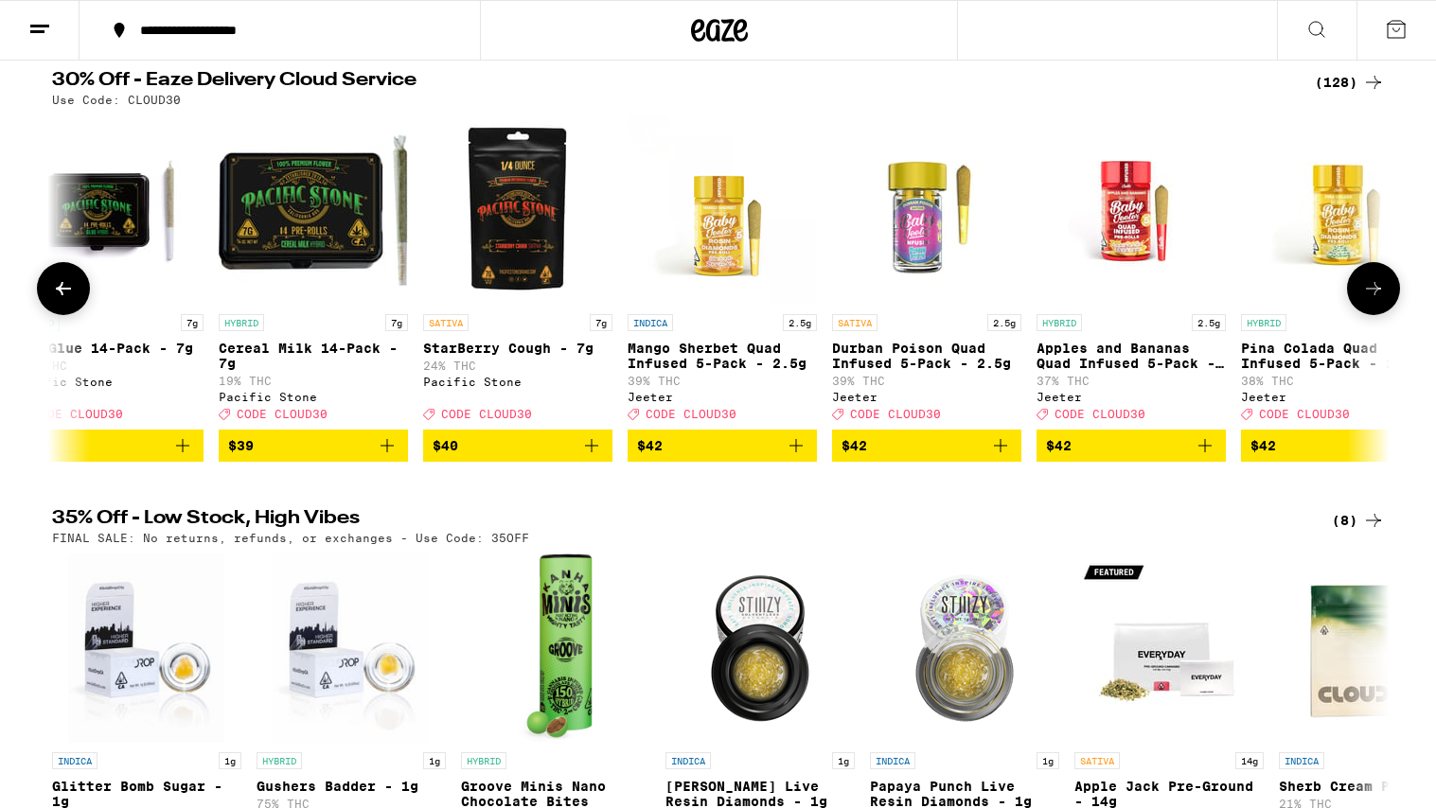
click at [1104, 296] on icon at bounding box center [1373, 288] width 23 height 23
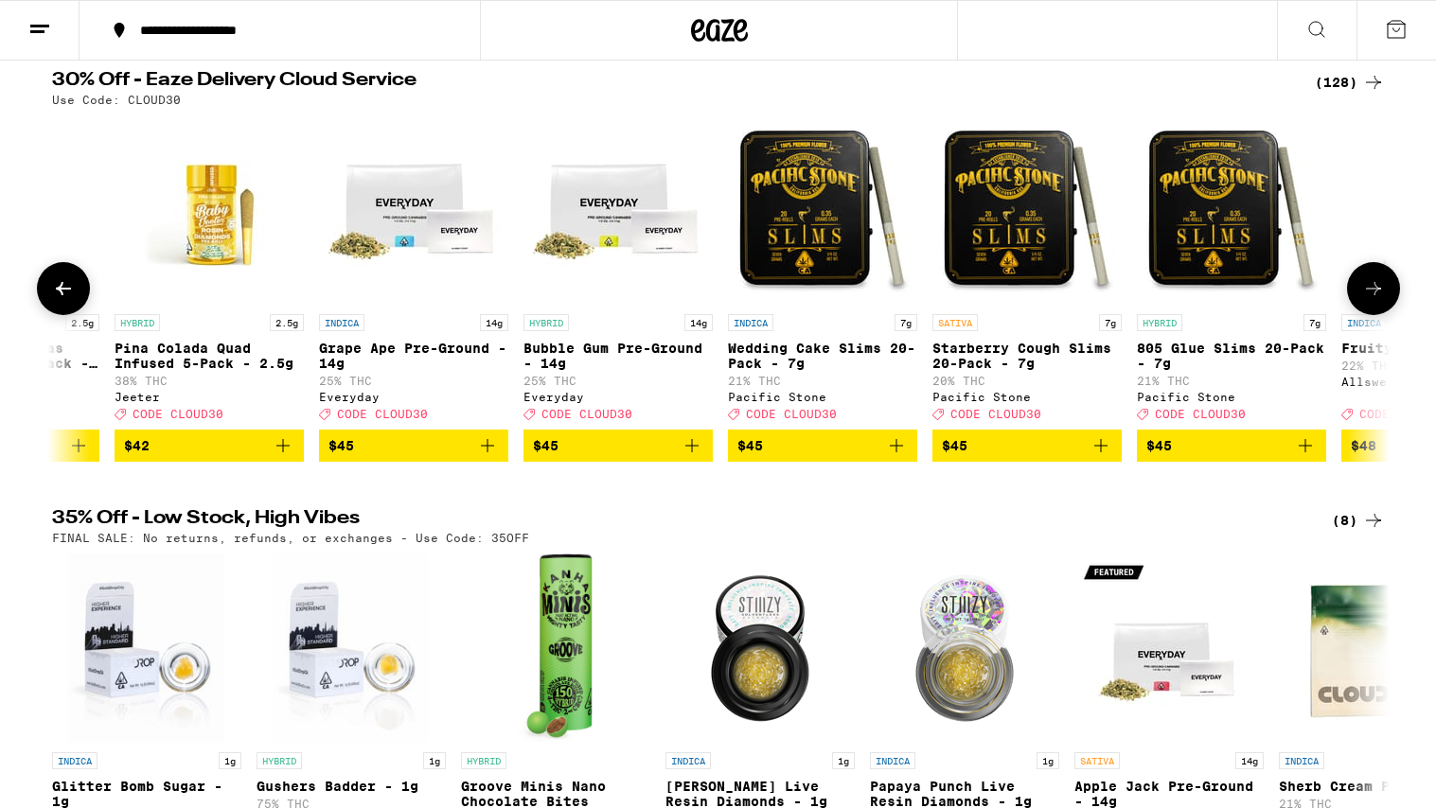
click at [1104, 296] on icon at bounding box center [1373, 288] width 23 height 23
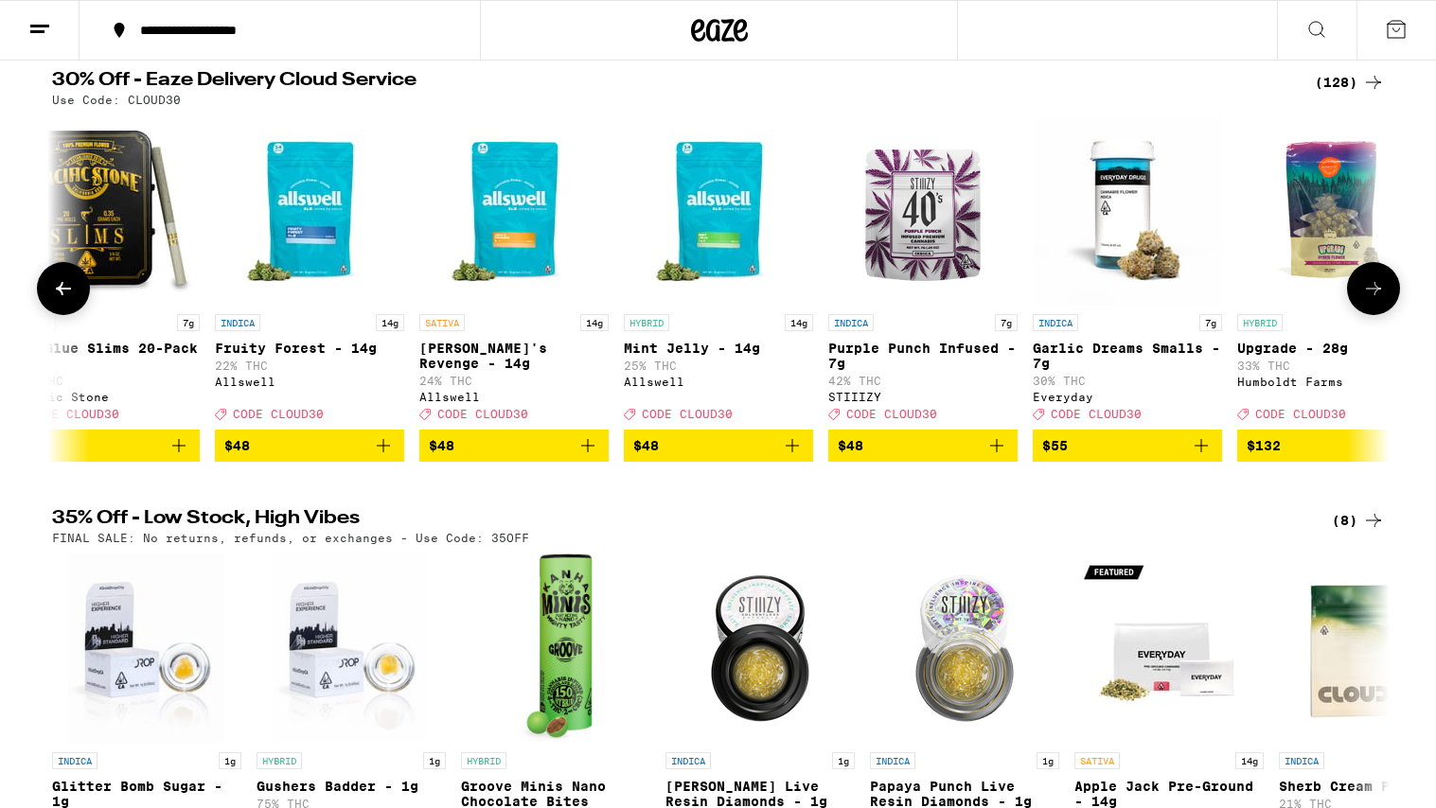
click at [1104, 296] on icon at bounding box center [1373, 288] width 23 height 23
